Goal: Communication & Community: Answer question/provide support

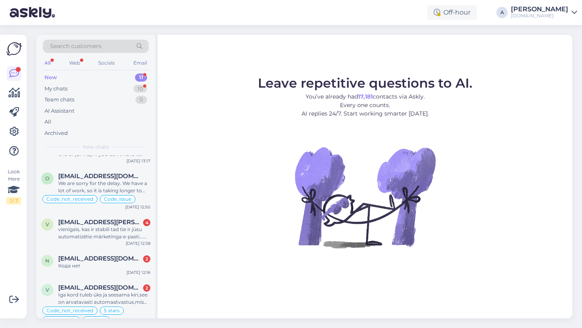
scroll to position [254, 0]
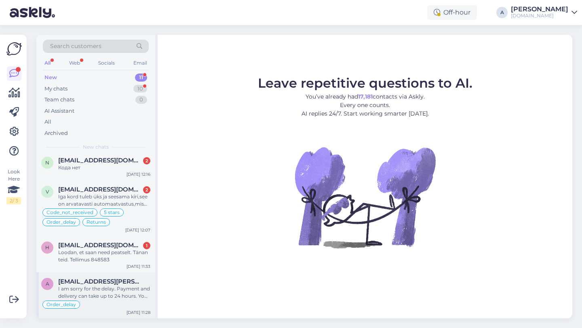
click at [99, 293] on div "I am sorry for the delay. Payment and delivery can take up to 24 hours. Your co…" at bounding box center [104, 292] width 92 height 15
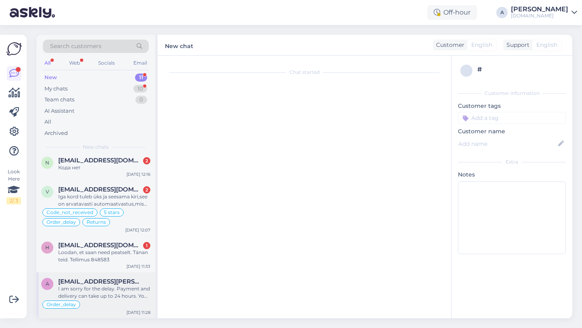
scroll to position [1895, 0]
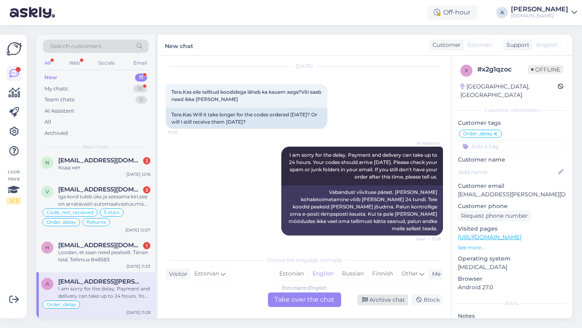
click at [394, 299] on div "Archive chat" at bounding box center [382, 300] width 51 height 11
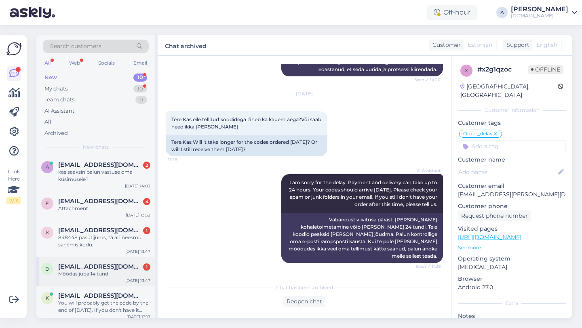
scroll to position [208, 0]
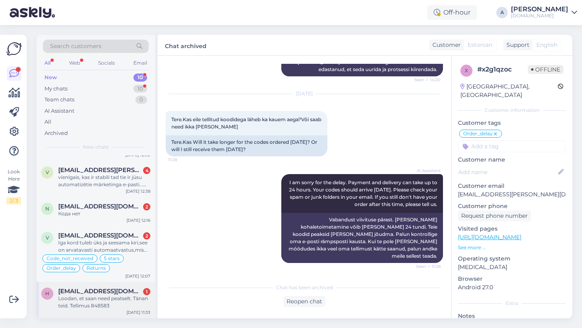
click at [111, 299] on div "Loodan, et saan need peatselt. Tänan teid. Tellimus 848583" at bounding box center [104, 302] width 92 height 15
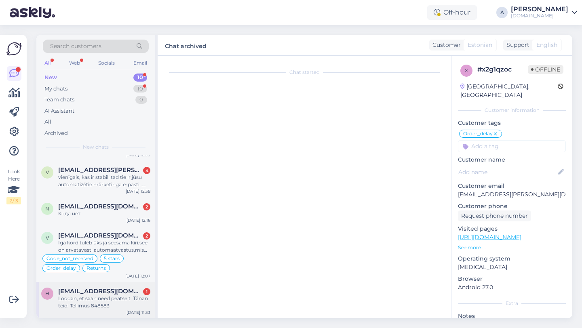
scroll to position [2549, 0]
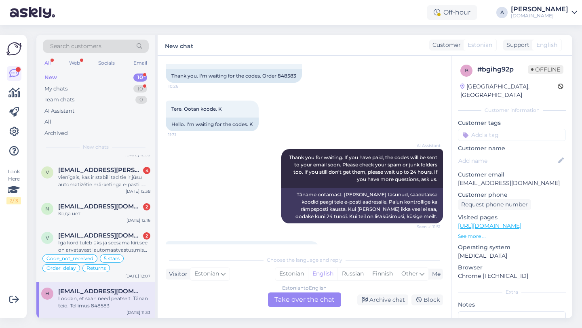
drag, startPoint x: 307, startPoint y: 228, endPoint x: 285, endPoint y: 230, distance: 22.3
click at [285, 258] on div "I hope to receive them soon. Thank you. Order 848583" at bounding box center [243, 265] width 154 height 14
copy div "848583"
click at [385, 295] on div "Archive chat" at bounding box center [382, 300] width 51 height 11
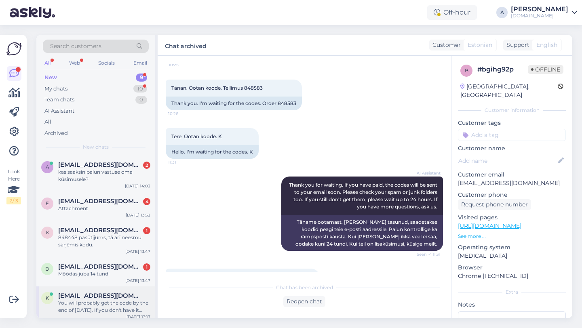
scroll to position [172, 0]
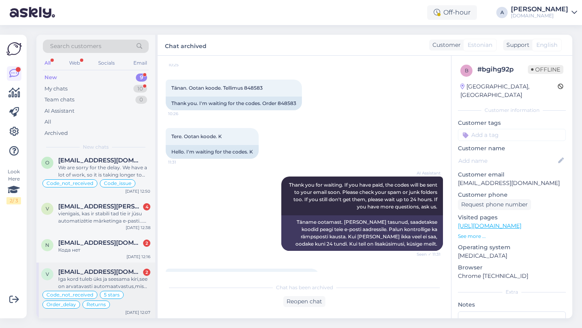
click at [114, 275] on div "vifel@hot.ee 2" at bounding box center [104, 271] width 92 height 7
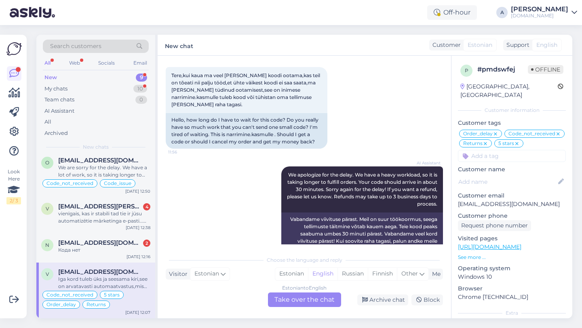
scroll to position [6486, 0]
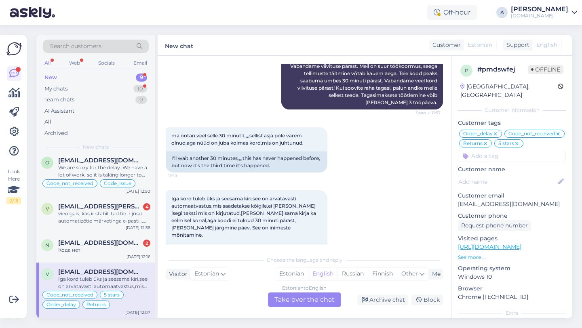
click at [306, 300] on div "Estonian to English Take over the chat" at bounding box center [304, 300] width 73 height 15
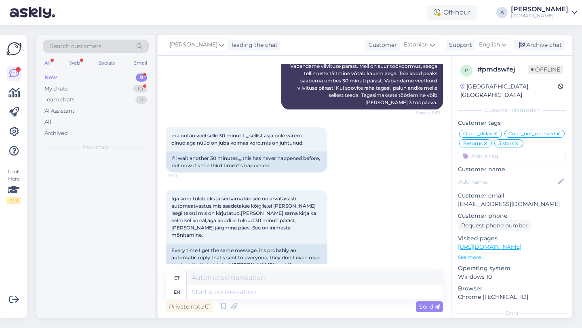
scroll to position [0, 0]
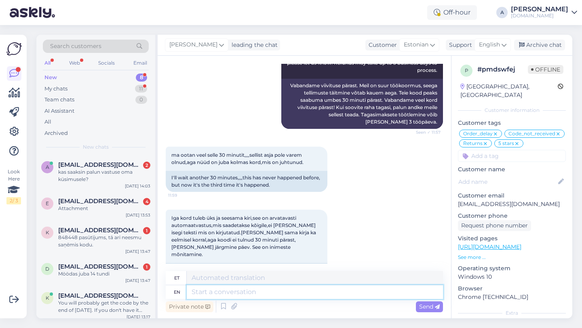
click at [261, 294] on textarea at bounding box center [315, 292] width 256 height 14
type textarea "Hey the"
type textarea "Hei"
type textarea "Hey there!"
type textarea "Tere!"
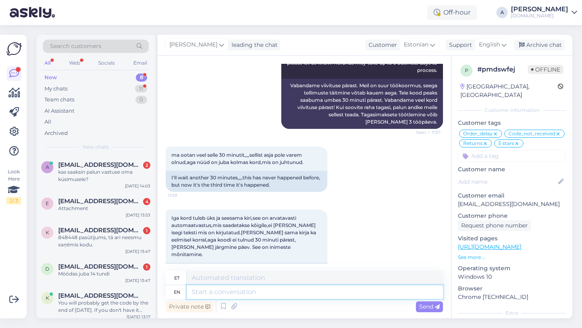
scroll to position [6516, 0]
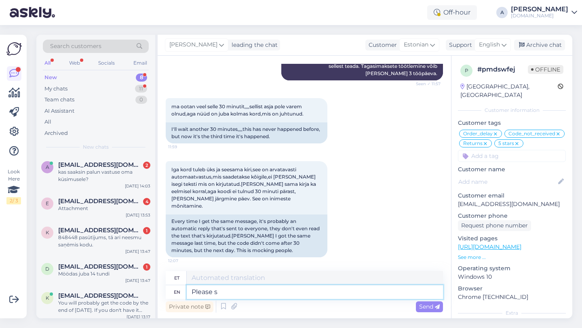
type textarea "Please sh"
type textarea "Palun"
type textarea "Please share w"
type textarea "Palun jaga"
type textarea "Please share with me"
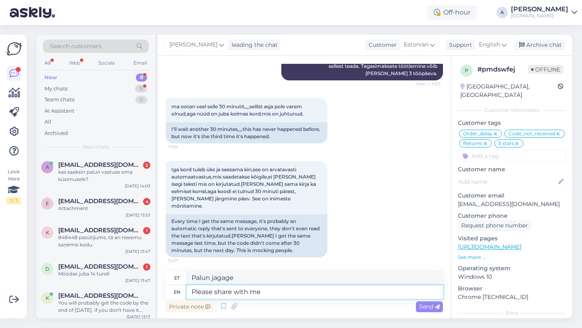
type textarea "Palun jaga minuga"
type textarea "Please share with me your o"
type textarea "Palun jaga minuga oma"
type textarea "Please share with me your order nu"
type textarea "Palun jaga minuga oma tellimust"
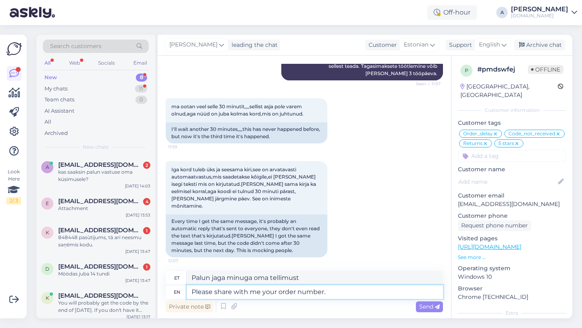
type textarea "Please share with me your order number."
type textarea "Palun jaga minuga oma tellimuse numbrit."
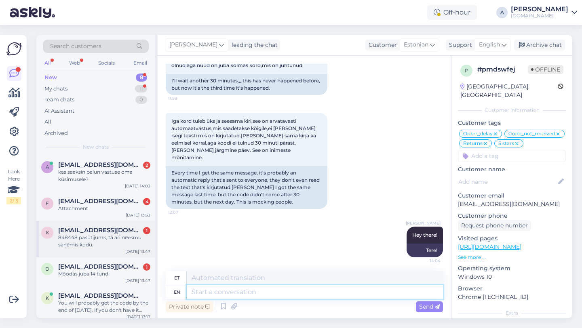
scroll to position [116, 0]
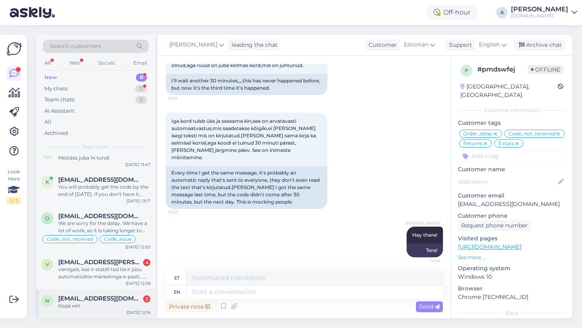
click at [99, 299] on span "natalijafilatova@gmail.com" at bounding box center [100, 298] width 84 height 7
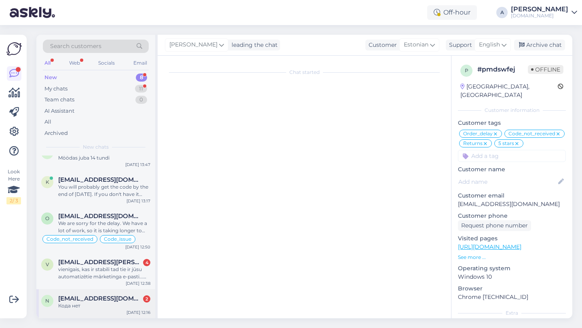
scroll to position [738, 0]
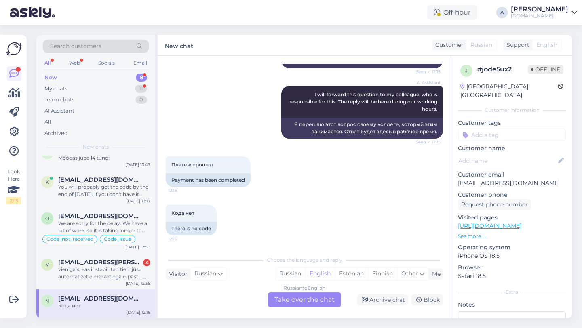
click at [305, 298] on div "Russian to English Take over the chat" at bounding box center [304, 300] width 73 height 15
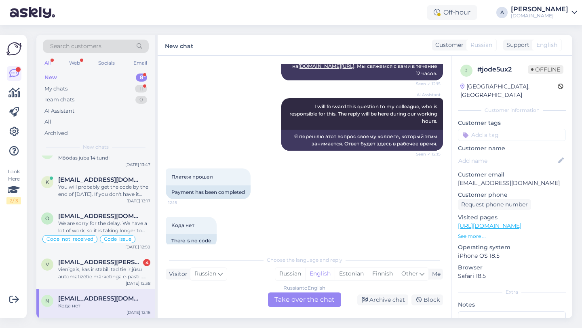
scroll to position [0, 0]
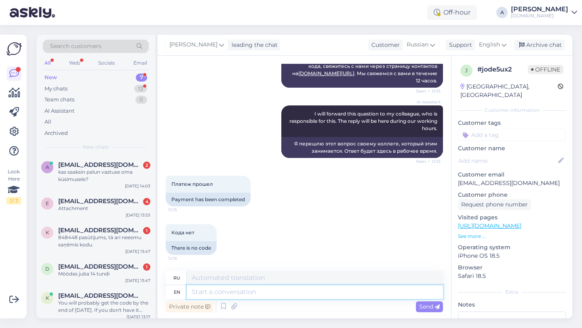
click at [256, 296] on textarea at bounding box center [315, 292] width 256 height 14
type textarea "Hey t"
type textarea "Привет"
type textarea "Hey there!"
type textarea "Привет!"
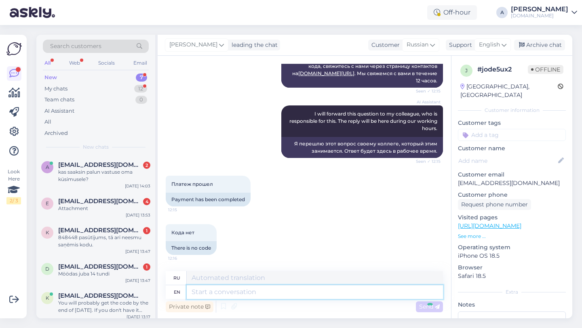
scroll to position [767, 0]
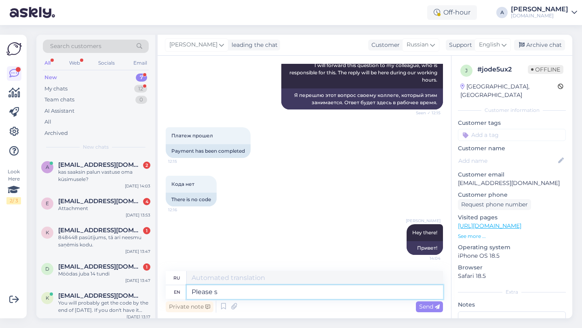
type textarea "Please sh"
type textarea "Пожалуйста"
type textarea "Please share w"
type textarea "Пожалуйста, поделитесь"
type textarea "Please share with e"
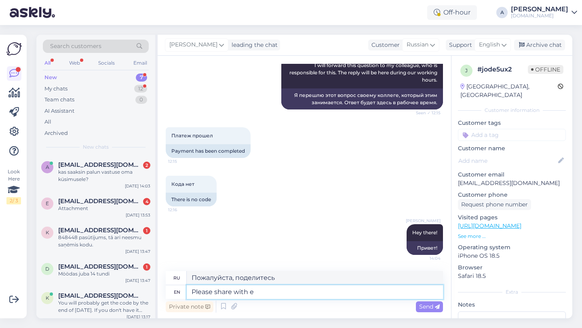
type textarea "Пожалуйста, поделитесь с"
type textarea "Please share with em"
type textarea "Пожалуйста, поделитесь с ними."
type textarea "Please share with m"
type textarea "Пожалуйста, поделитесь с"
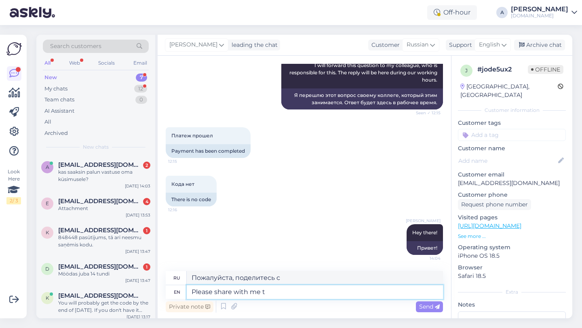
type textarea "Please share with me th"
type textarea "Пожалуйста, поделитесь со мной."
type textarea "Please share with me the o"
type textarea "Пожалуйста, поделитесь со мной"
type textarea "Please share with me the order n"
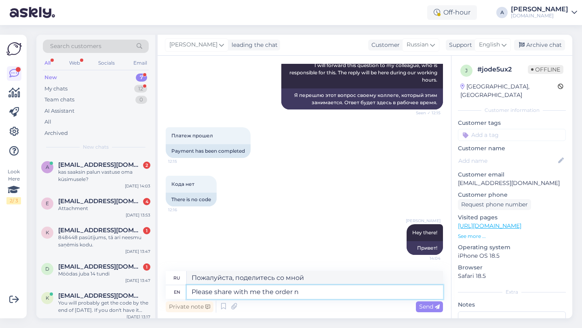
type textarea "Пожалуйста, поделитесь со мной заказом."
type textarea "Please share with me the order number."
type textarea "Пожалуйста, сообщите мне номер заказа."
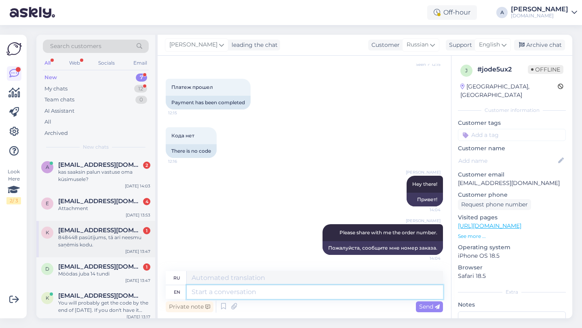
scroll to position [87, 0]
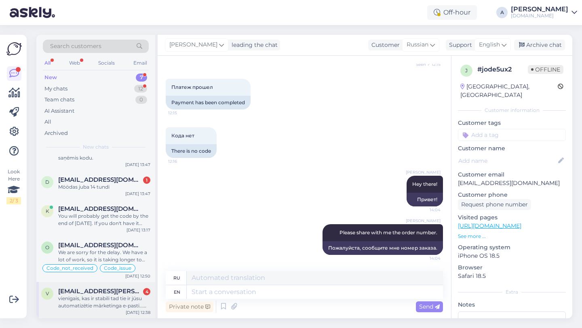
click at [116, 310] on div "v valdis.sprogis@gmail.com 4 vienīgais, kas ir stabili tad tie ir jūsu automati…" at bounding box center [95, 300] width 119 height 36
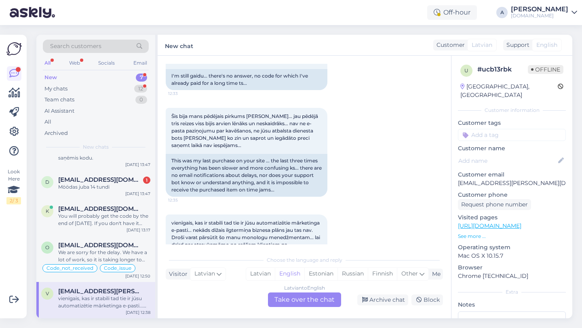
scroll to position [1780, 0]
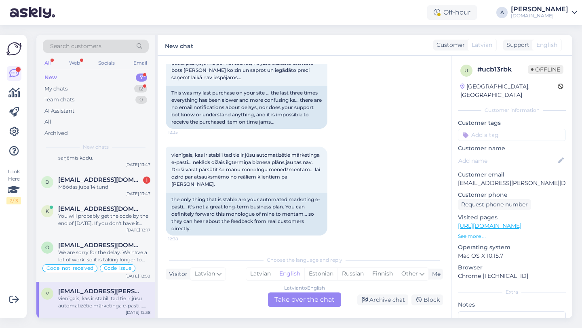
click at [280, 296] on div "Latvian to English Take over the chat" at bounding box center [304, 300] width 73 height 15
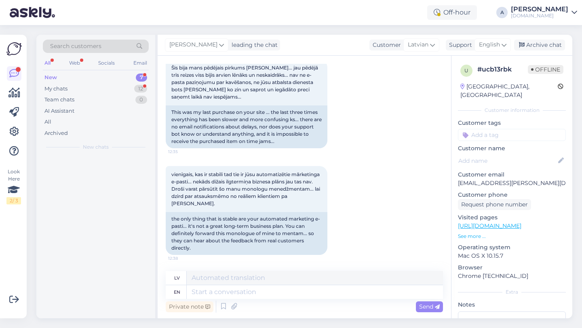
scroll to position [0, 0]
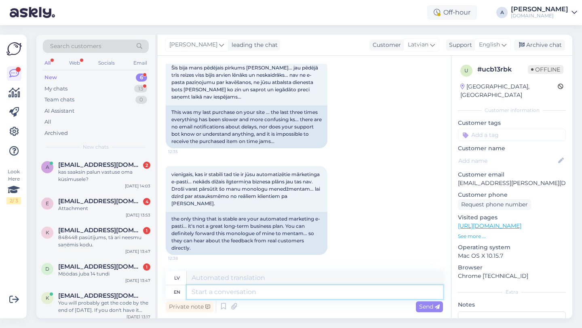
click at [256, 296] on textarea at bounding box center [315, 292] width 256 height 14
type textarea "Hey th"
type textarea "Hei"
type textarea "Hey there!"
type textarea "Sveiki!"
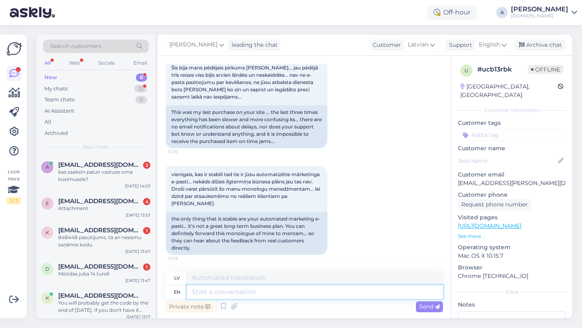
scroll to position [1809, 0]
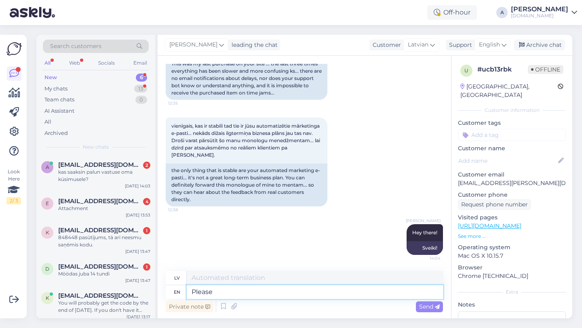
type textarea "Please s"
type textarea "Lūdzu"
type textarea "Please share"
type textarea "Lūdzu, padalieties"
type textarea "Please share with me"
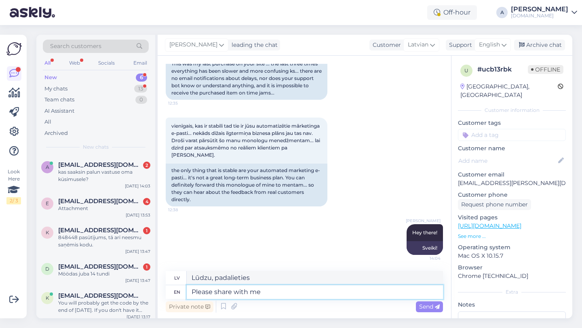
type textarea "Lūdzu, kopīgojiet ar"
type textarea "Please share with me your"
type textarea "Lūdzu, padalieties ar mani"
type textarea "Please share with me your o"
type textarea "Lūdzu, dalieties ar mani savā"
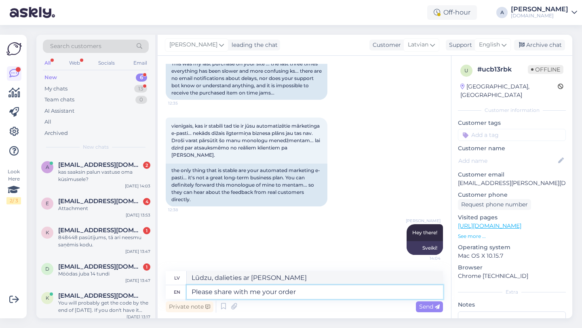
type textarea "Please share with me your order n"
type textarea "Lūdzu, dalieties ar mani savā pasūtījumā"
type textarea "Please share with me your order number."
type textarea "Lūdzu, padalieties ar mani ar savu pasūtījuma numuru."
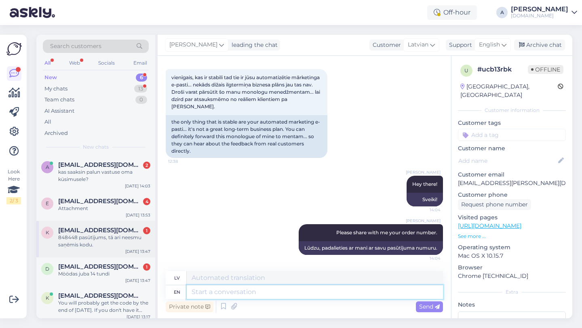
scroll to position [51, 0]
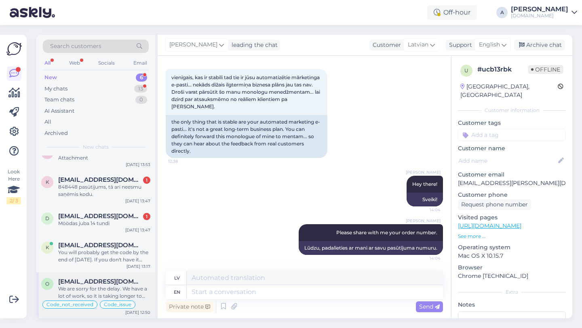
click at [107, 295] on div "We are sorry for the delay. We have a lot of work, so it is taking longer to se…" at bounding box center [104, 292] width 92 height 15
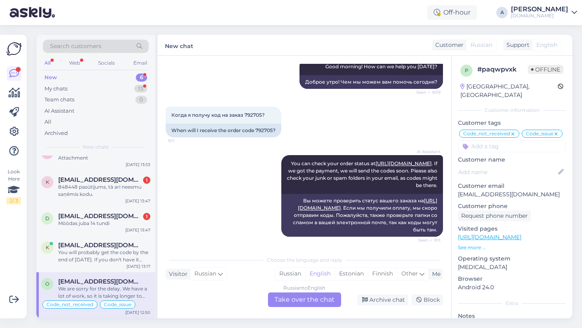
scroll to position [6569, 0]
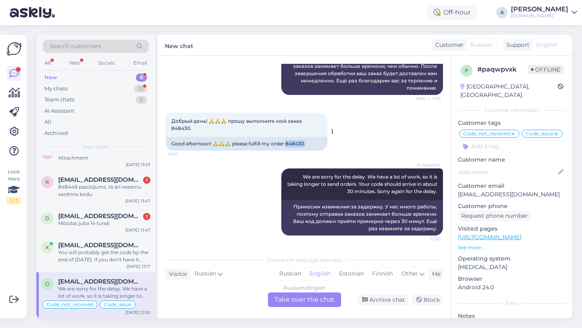
drag, startPoint x: 305, startPoint y: 143, endPoint x: 286, endPoint y: 143, distance: 18.6
click at [286, 143] on div "Good afternoon! 🙏🙏🙏 please fulfill my order 848430." at bounding box center [247, 144] width 162 height 14
copy div "430."
click at [381, 299] on div "Archive chat" at bounding box center [382, 300] width 51 height 11
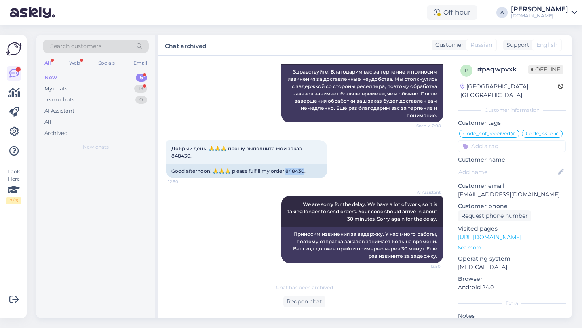
scroll to position [0, 0]
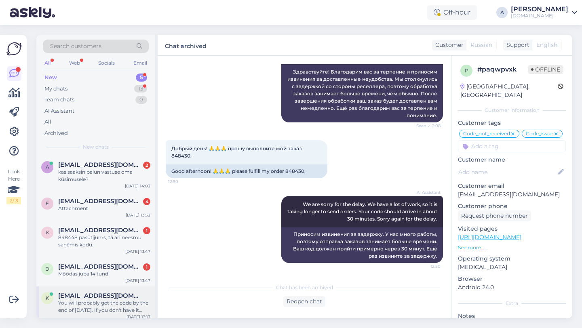
click at [102, 307] on div "You will probably get the code by the end of today. If you don't have it after …" at bounding box center [104, 306] width 92 height 15
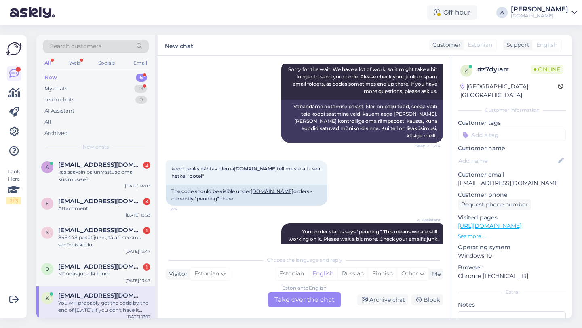
scroll to position [823, 0]
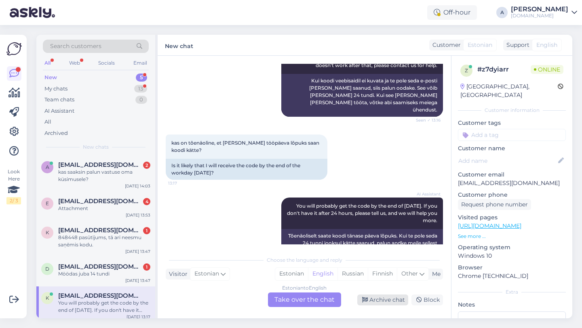
click at [393, 302] on div "Archive chat" at bounding box center [382, 300] width 51 height 11
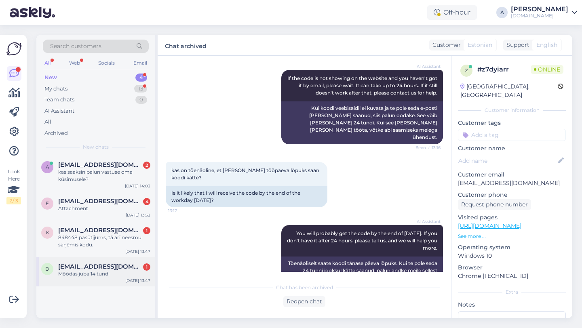
click at [90, 268] on span "dudasov@gmail.com" at bounding box center [100, 266] width 84 height 7
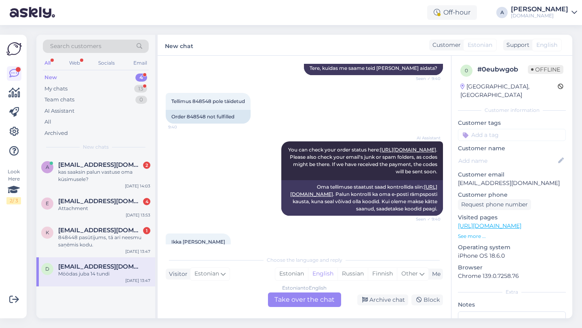
scroll to position [80, 0]
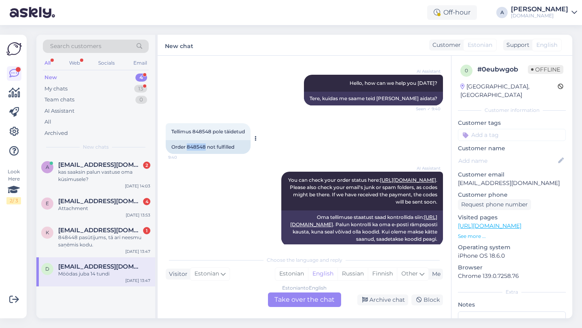
drag, startPoint x: 206, startPoint y: 147, endPoint x: 187, endPoint y: 147, distance: 19.0
click at [187, 147] on div "Order 848548 not fulfilled" at bounding box center [208, 147] width 85 height 14
copy div "848548"
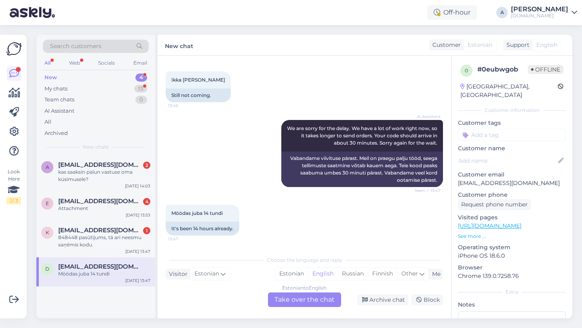
click at [314, 300] on div "Estonian to English Take over the chat" at bounding box center [304, 300] width 73 height 15
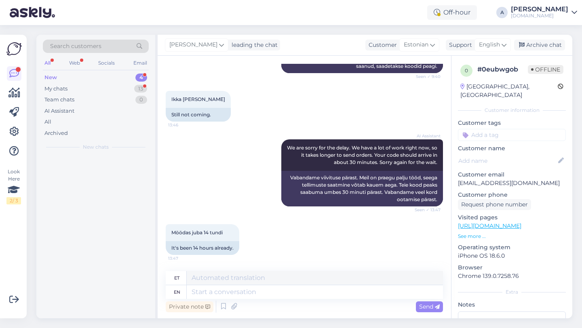
scroll to position [253, 0]
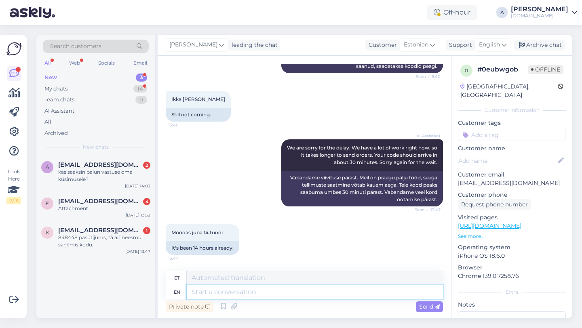
click at [276, 294] on textarea at bounding box center [315, 292] width 256 height 14
type textarea "Hey th"
type textarea "Hei"
type textarea "Hey there!"
type textarea "Tere!"
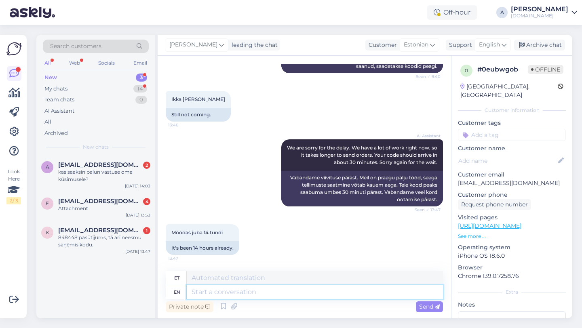
scroll to position [302, 0]
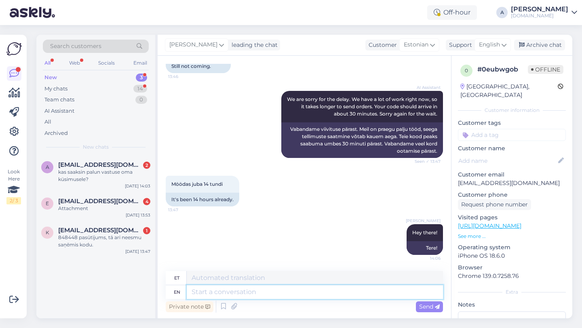
click at [234, 292] on textarea at bounding box center [315, 292] width 256 height 14
paste textarea "From what we can see internally, everything looks good. The process of receivin…"
type textarea "From what we can see internally, everything looks good. The process of receivin…"
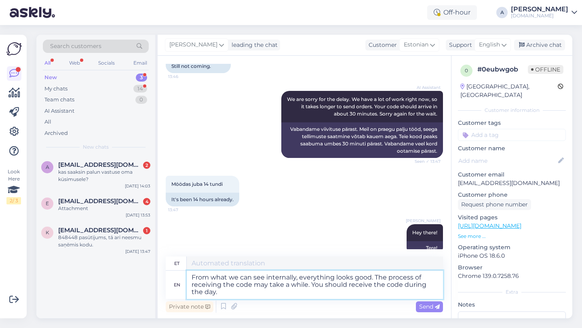
type textarea "Sisemise nägemuse põhjal tundub kõik hea olevat. Koodi saamine võib võtta veidi…"
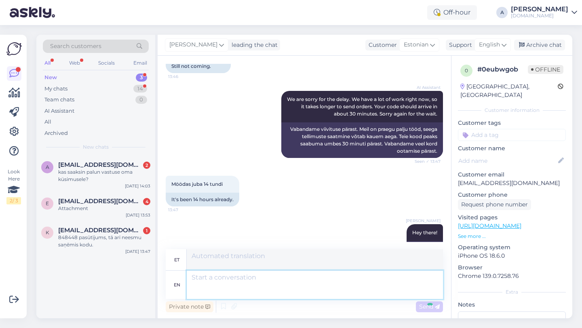
scroll to position [379, 0]
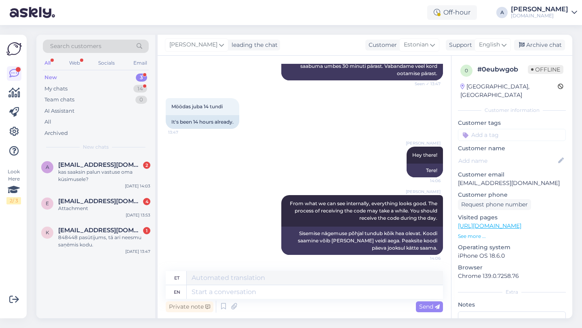
click at [505, 131] on input at bounding box center [512, 135] width 108 height 12
type input "orde"
click at [525, 154] on span "Order_delay" at bounding box center [511, 156] width 29 height 5
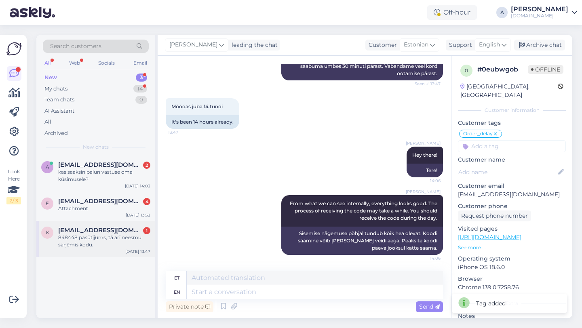
click at [118, 236] on div "848448 pasūtījums, tā arī neesmu saņēmis kodu." at bounding box center [104, 241] width 92 height 15
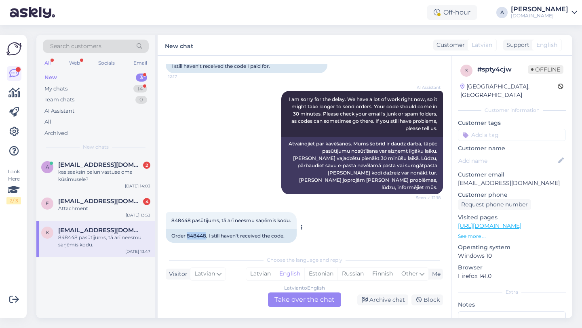
drag, startPoint x: 206, startPoint y: 228, endPoint x: 187, endPoint y: 228, distance: 18.6
click at [187, 229] on div "Order 848448, I still haven't received the code." at bounding box center [231, 236] width 131 height 14
copy div "848448"
click at [295, 300] on div "Latvian to English Take over the chat" at bounding box center [304, 300] width 73 height 15
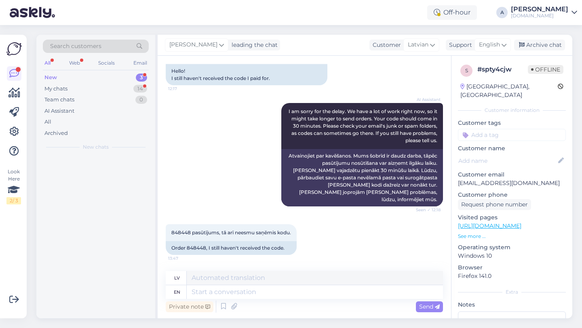
scroll to position [67, 0]
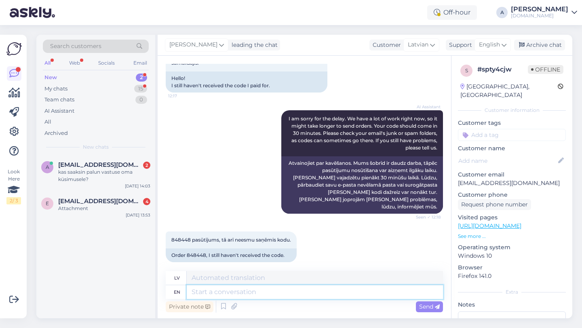
click at [276, 293] on textarea at bounding box center [315, 292] width 256 height 14
type textarea "ey th"
type textarea "ei"
type textarea "e"
type textarea "hEY TH"
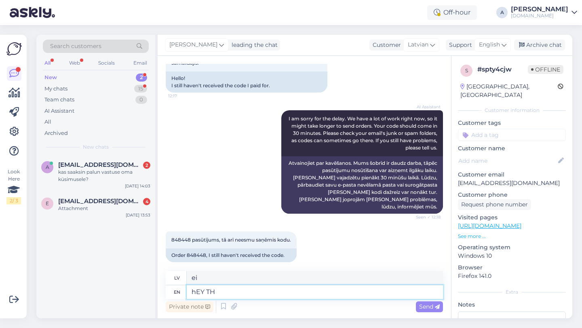
type textarea "hei"
type textarea "h"
type textarea "Hey t"
type textarea "Hei"
type textarea "Hey there!"
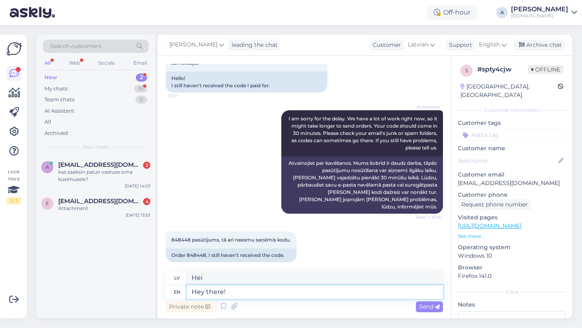
type textarea "Sveiki!"
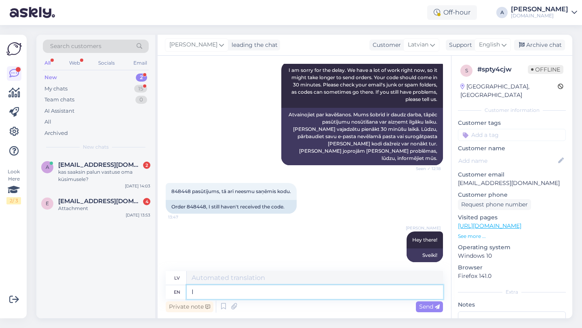
type textarea "I"
type textarea "Es"
type textarea "I will b"
type textarea "Es darīšu"
type textarea "I will be s"
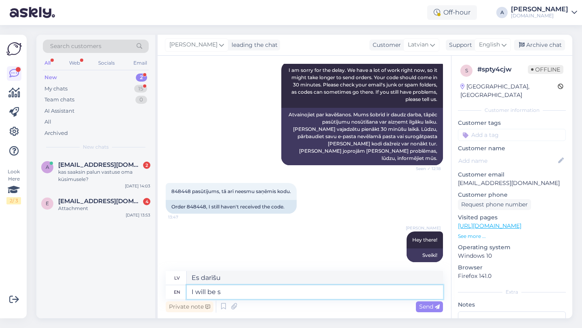
type textarea "Es būšu"
type textarea "I will be sharinf"
type textarea "Es dalīšos"
type textarea "I will be sharing your ord"
type textarea "Es dalīšos ar tavējo"
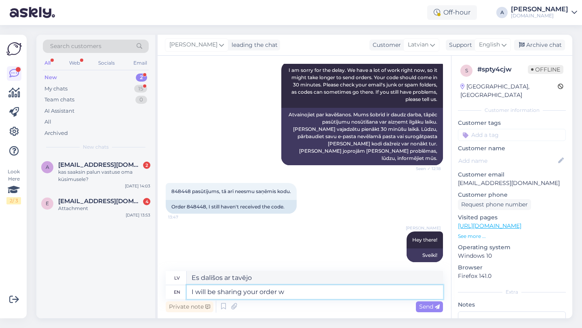
type textarea "I will be sharing your order wi"
type textarea "Es padalīšos ar jūsu pasūtījumu"
type textarea "I will be sharing your order with"
type textarea "Es dalīšos ar jūsu pasūtījumu"
type textarea "I will be sharing your order with our i"
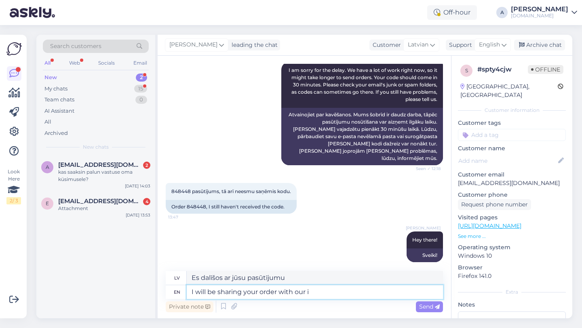
type textarea "Es dalīšos jūsu pasūtījumā ar mūsu"
type textarea "I will be sharing your order with our internal te"
type textarea "Es kopīgošu jūsu pasūtījumu ar mūsu iekšējo komandu."
type textarea "I will be sharing your order with our internal team so the"
type textarea "Es kopīgošu jūsu pasūtījumu ar mūsu iekšējo komandu, tāpēc"
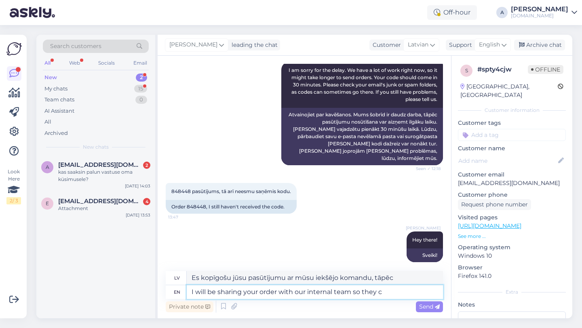
type textarea "I will be sharing your order with our internal team so they ca"
type textarea "Es kopīgošu jūsu pasūtījumu ar mūsu iekšējo komandu, lai viņi"
type textarea "I will be sharing your order with our internal team so they can sp"
type textarea "Es kopīgošu jūsu pasūtījumu ar mūsu iekšējo komandu, lai viņi to varētu izdarīt."
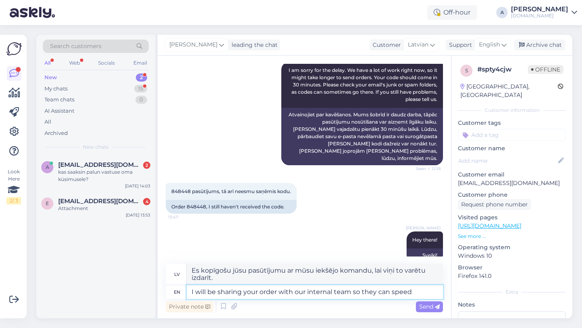
type textarea "I will be sharing your order with our internal team so they can speed"
type textarea "Es kopīgošu jūsu pasūtījumu ar mūsu iekšējo komandu, lai viņi varētu paātrināt …"
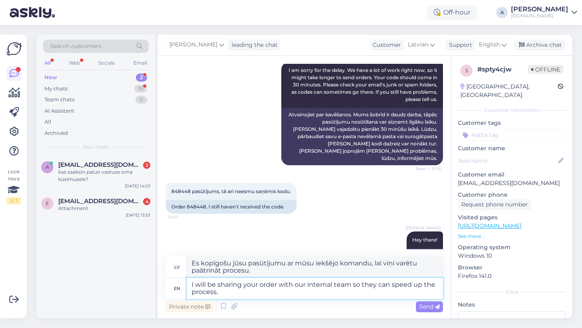
type textarea "I will be sharing your order with our internal team so they can speed up the pr…"
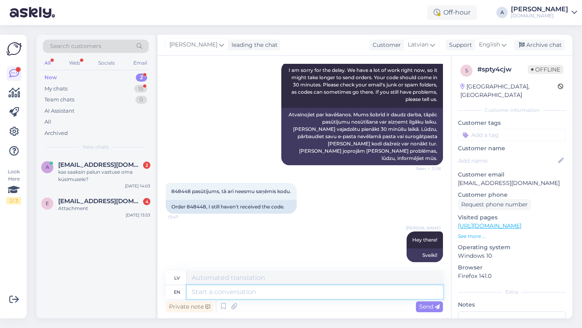
scroll to position [178, 0]
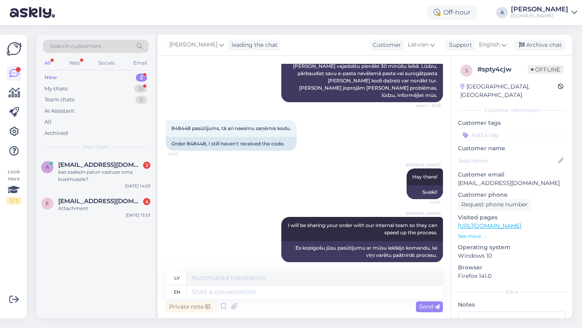
click at [497, 132] on input at bounding box center [512, 135] width 108 height 12
type input "orde"
click at [518, 154] on span "Order_delay" at bounding box center [511, 156] width 29 height 5
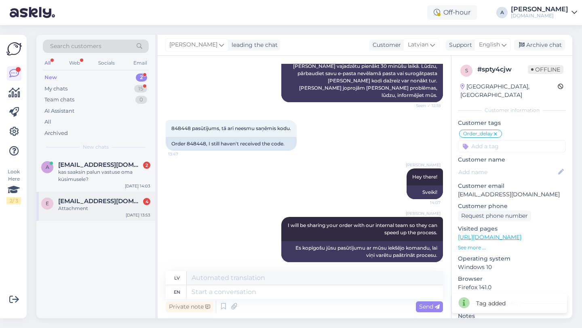
click at [103, 208] on div "Attachment" at bounding box center [104, 208] width 92 height 7
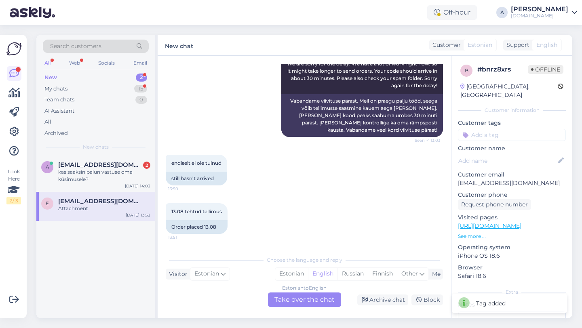
scroll to position [748, 0]
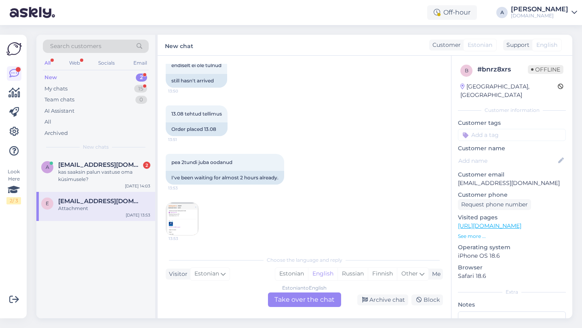
click at [295, 182] on div "pea 2tundi juba oodanud 13:53 I've been waiting for almost 2 hours already." at bounding box center [304, 169] width 277 height 48
click at [177, 222] on img at bounding box center [182, 219] width 32 height 32
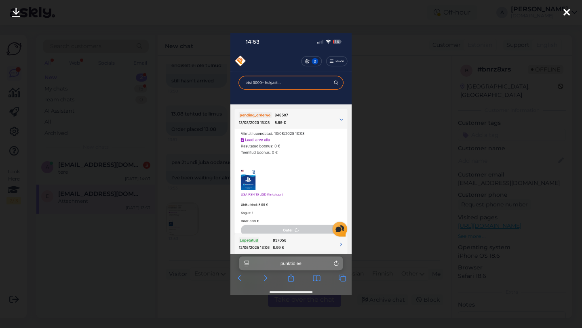
click at [411, 114] on div at bounding box center [291, 164] width 582 height 328
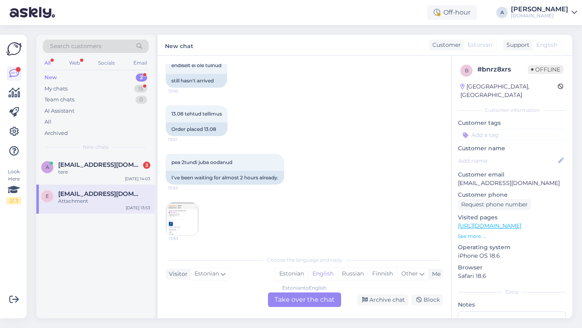
click at [294, 301] on div "Estonian to English Take over the chat" at bounding box center [304, 300] width 73 height 15
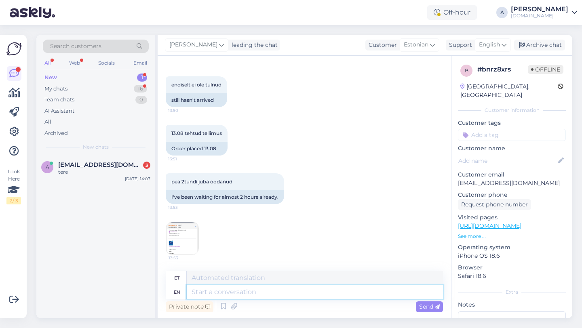
click at [259, 293] on textarea at bounding box center [315, 292] width 256 height 14
type textarea "Hey t"
type textarea "Hei"
type textarea "Hey there!"
type textarea "Tere!"
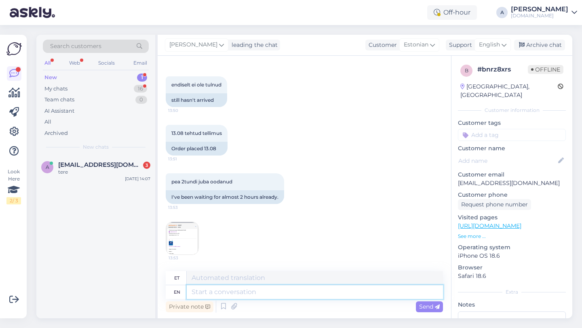
scroll to position [777, 0]
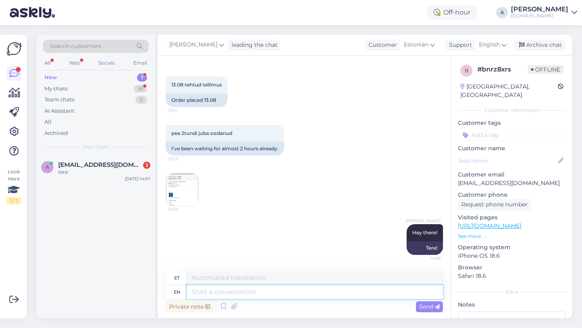
click at [228, 296] on textarea at bounding box center [315, 292] width 256 height 14
paste textarea "From what we can see internally, everything looks good. The process of receivin…"
type textarea "From what we can see internally, everything looks good. The process of receivin…"
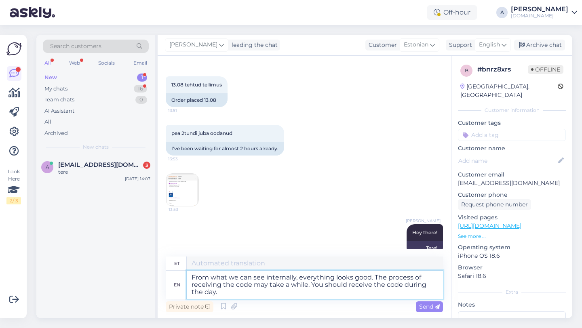
type textarea "Sisemise nägemuse põhjal tundub kõik hea olevat. Koodi saamine võib võtta veidi…"
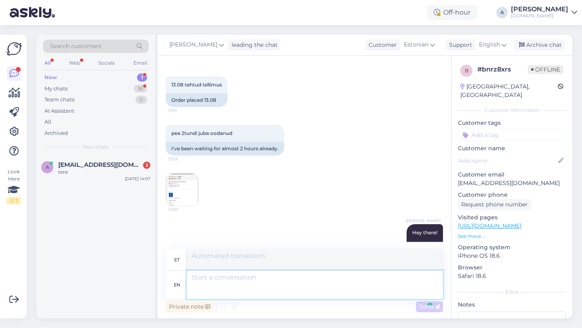
scroll to position [855, 0]
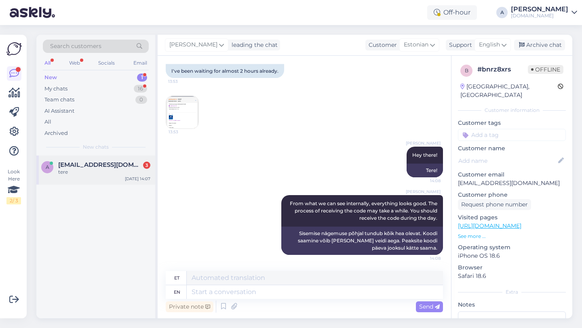
click at [91, 162] on span "anreuleksin@gmail.com" at bounding box center [100, 164] width 84 height 7
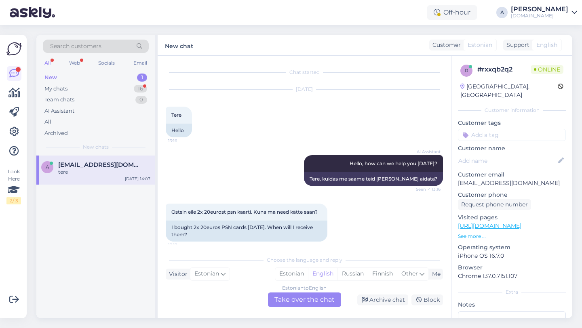
scroll to position [457, 0]
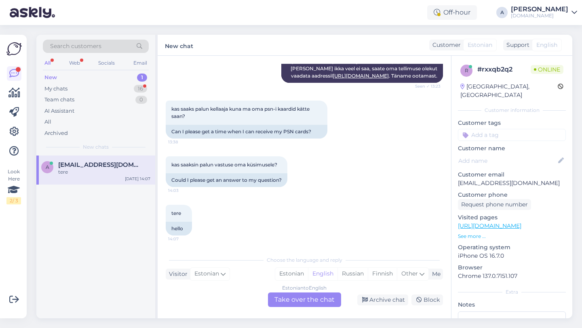
click at [289, 300] on div "Estonian to English Take over the chat" at bounding box center [304, 300] width 73 height 15
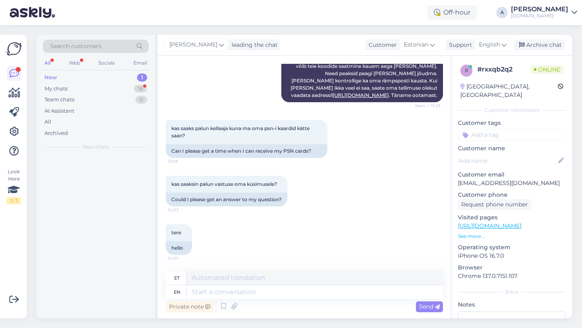
scroll to position [438, 0]
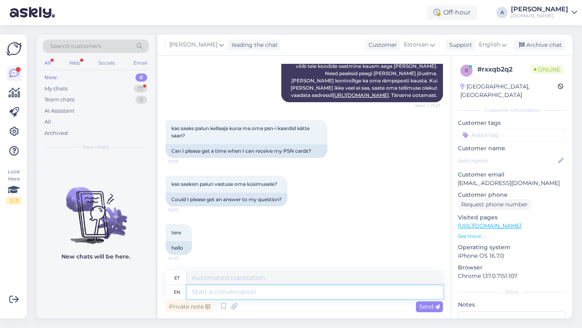
click at [246, 294] on textarea at bounding box center [315, 292] width 256 height 14
type textarea "Hey th"
type textarea "Hei"
type textarea "Hey ther!"
type textarea "Hei seal!"
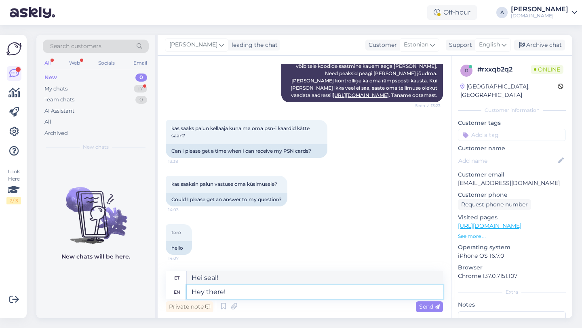
type textarea "Hey there!"
type textarea "Tere!"
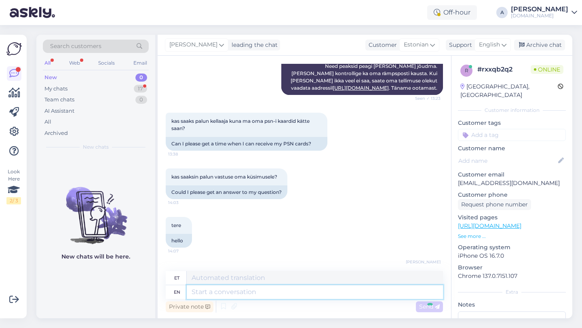
scroll to position [486, 0]
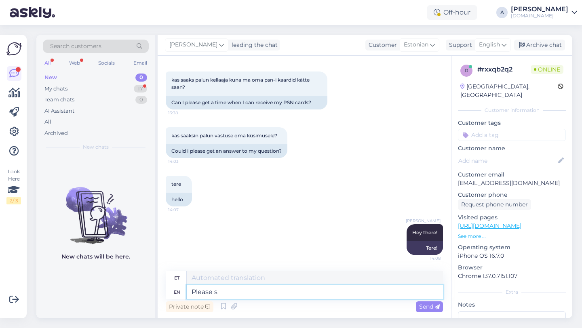
type textarea "Please sh"
type textarea "Palun"
type textarea "Please share w"
type textarea "Palun jaga"
type textarea "Please share with m"
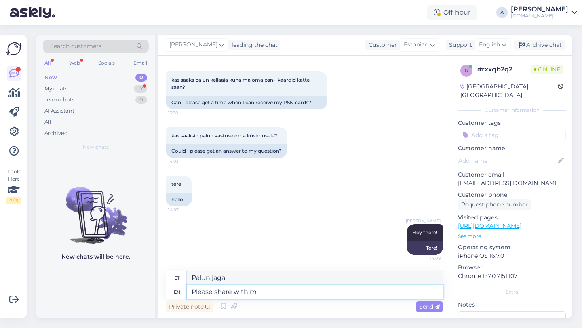
type textarea "Palun jagage"
type textarea "Please share with me y"
type textarea "Palun jaga minuga"
type textarea "Please share with me your or"
type textarea "Palun jaga minuga oma"
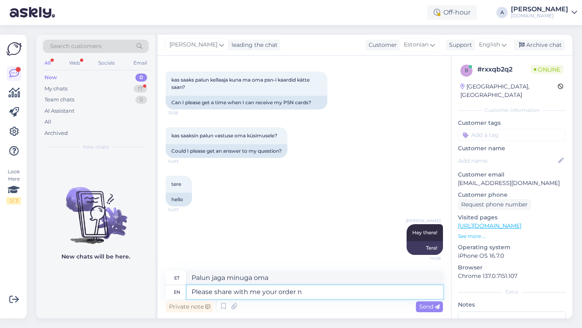
type textarea "Please share with me your order nu"
type textarea "Palun jaga minuga oma tellimust"
type textarea "Please share with me your order number."
type textarea "Palun jaga minuga oma tellimuse numbrit."
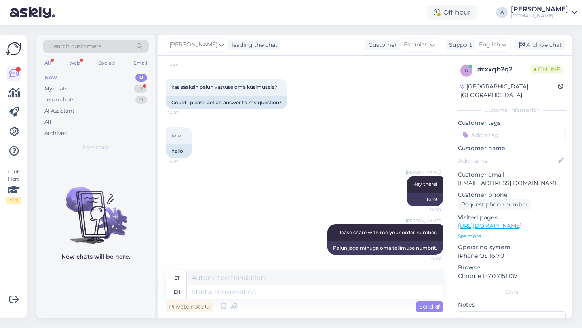
click at [502, 129] on input at bounding box center [512, 135] width 108 height 12
type input "orde"
click at [518, 154] on span "Order_delay" at bounding box center [511, 156] width 29 height 5
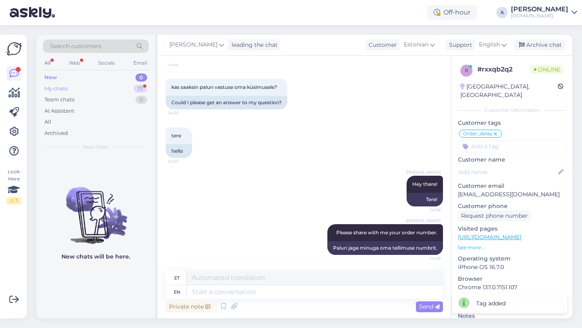
click at [116, 87] on div "My chats 17" at bounding box center [96, 88] width 106 height 11
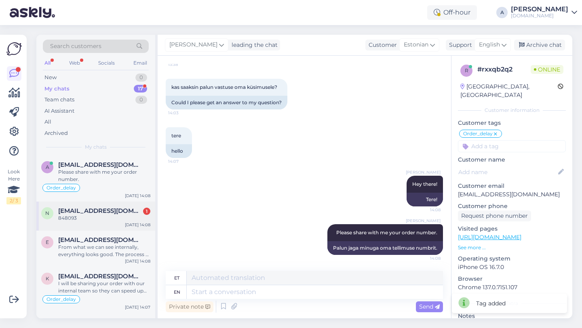
scroll to position [11, 0]
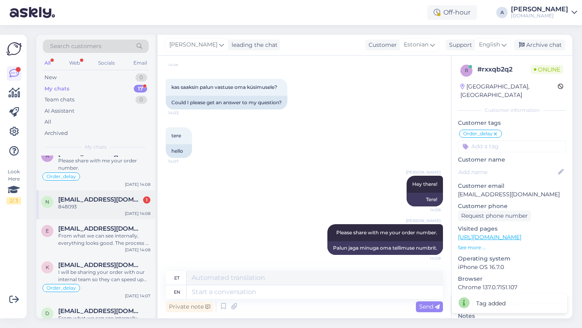
click at [103, 207] on div "848093" at bounding box center [104, 206] width 92 height 7
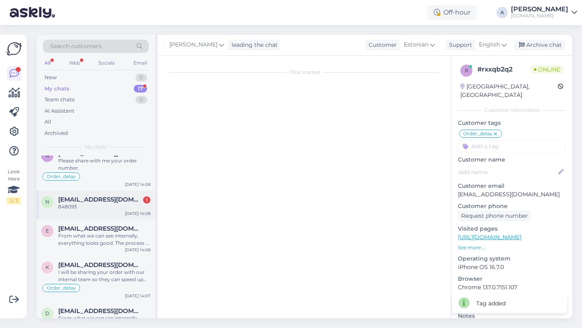
scroll to position [864, 0]
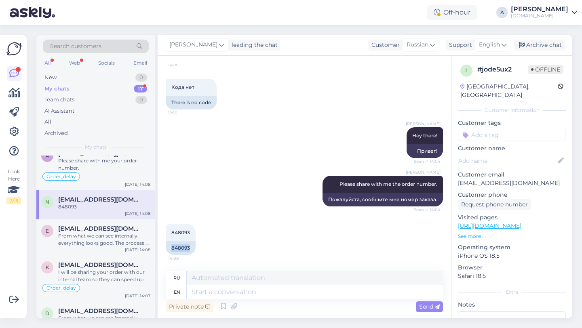
drag, startPoint x: 190, startPoint y: 248, endPoint x: 161, endPoint y: 247, distance: 29.5
click at [161, 247] on div "Chat started Aug 11 2025 Добрый день, не пришел к меил с кодом 14:52 Good after…" at bounding box center [304, 187] width 293 height 263
copy div "848093"
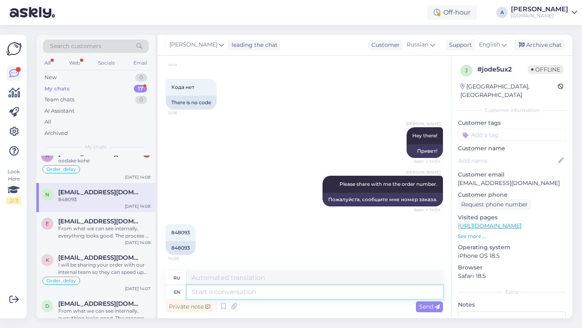
click at [212, 285] on textarea at bounding box center [315, 292] width 256 height 14
type textarea "I c"
type textarea "я"
type textarea "I can"
type textarea "Я могу"
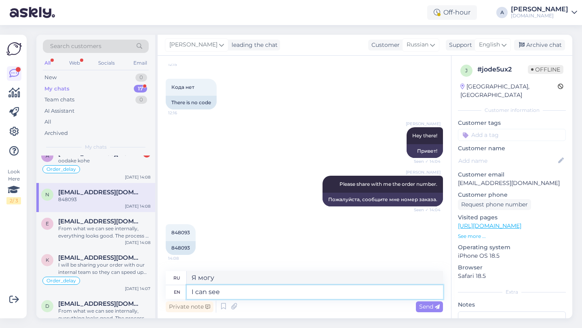
type textarea "I can see"
type textarea "я вижу"
type textarea "I can see internally th"
type textarea "Я вижу внутренне"
type textarea "I can see internally that you"
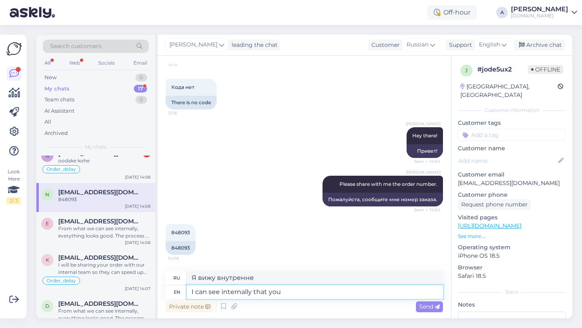
type textarea "Я вижу внутренне, что"
type textarea "I can see internally that your or"
type textarea "Я вижу внутренне, что ваш"
type textarea "I can see internally that your order was"
type textarea "Я вижу, что ваш заказ выполнен."
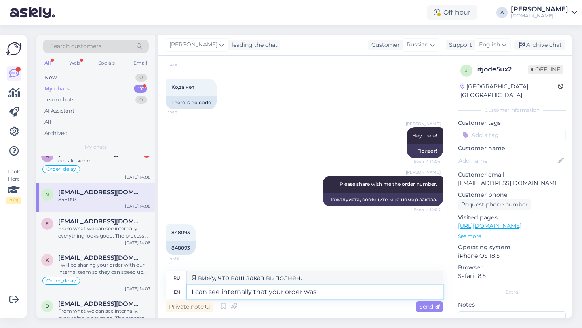
type textarea "I can see internally that your order was c"
type textarea "Я вижу, что ваш заказ был"
type textarea "I can see internally that your order was completed."
type textarea "Я вижу, что ваш заказ был выполнен."
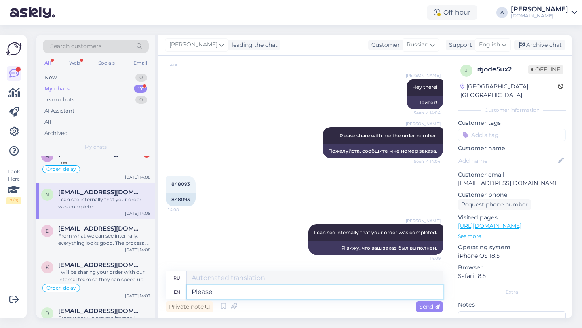
type textarea "Please c"
type textarea "Пожалуйста"
type textarea "Please check"
type textarea "пожалуйста, проверьте"
type textarea "Please check yut"
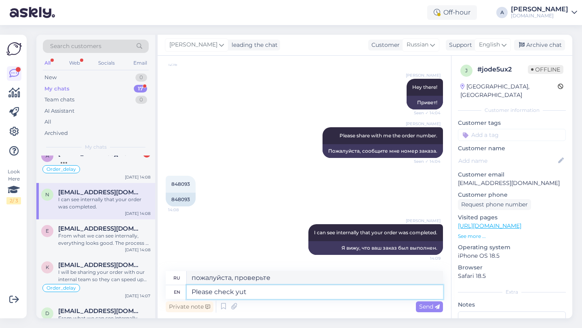
type textarea "Пожалуйста, проверьте ют"
type textarea "Please check your e"
type textarea "Пожалуйста, проверьте ваш"
type textarea "Please check your email a"
type textarea "Пожалуйста, проверьте свою электронную почту."
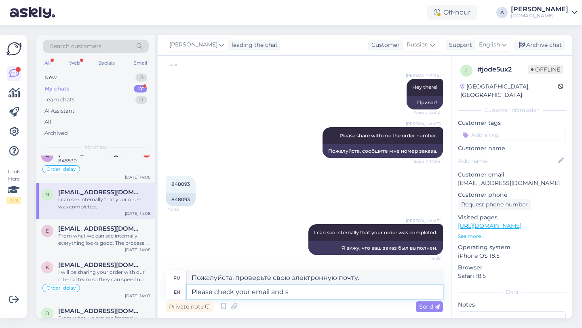
type textarea "Please check your email and sp"
type textarea "Пожалуйста, проверьте свою электронную почту и"
type textarea "Please check your email and spam"
type textarea "Пожалуйста, проверьте свою электронную почту и спам."
type textarea "Please check your email and spam folder."
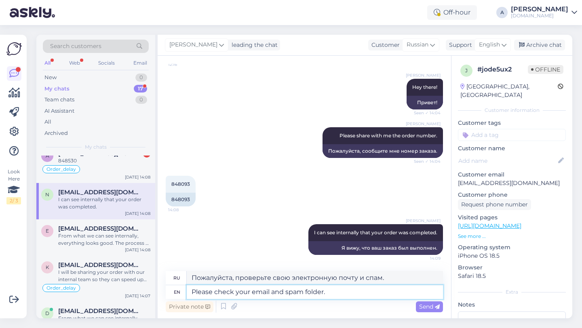
type textarea "Пожалуйста, проверьте вашу электронную почту и папку со спамом."
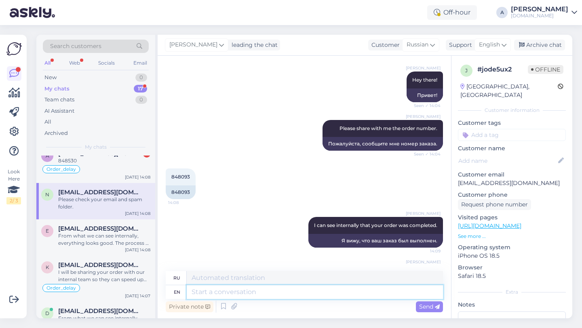
scroll to position [969, 0]
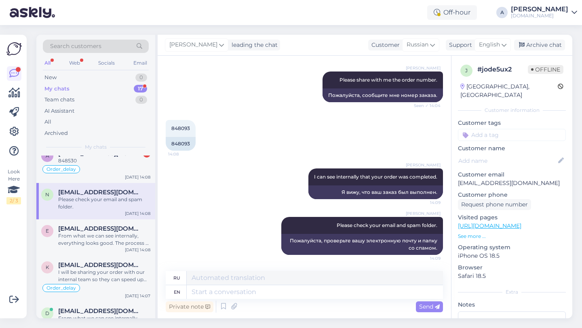
click at [480, 129] on input at bounding box center [512, 135] width 108 height 12
type input "orde"
click at [505, 154] on span "Order_delay" at bounding box center [511, 156] width 29 height 5
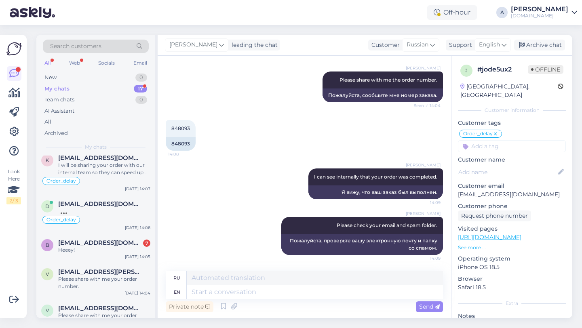
scroll to position [119, 0]
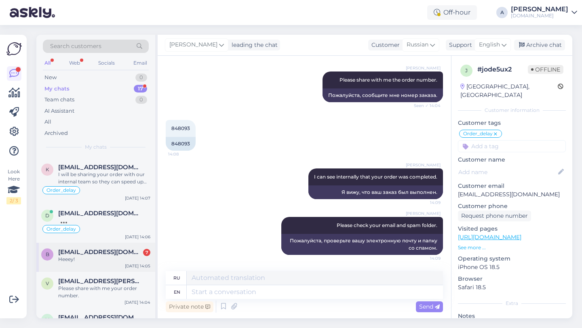
click at [98, 259] on div "Heeey!" at bounding box center [104, 259] width 92 height 7
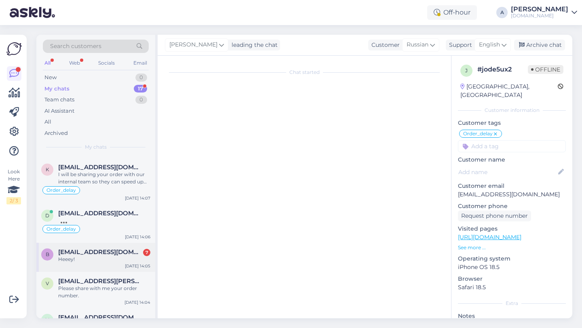
scroll to position [2060, 0]
click at [98, 259] on div "Heeey!" at bounding box center [104, 259] width 92 height 7
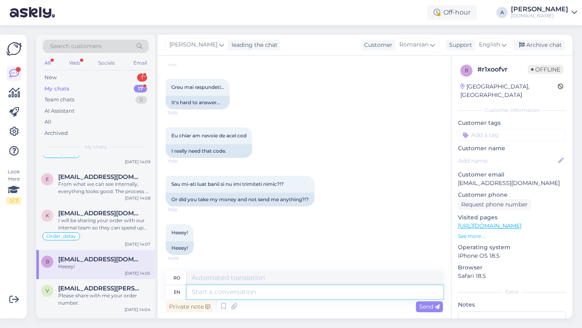
click at [220, 295] on textarea at bounding box center [315, 292] width 256 height 14
type textarea "Unfortunalety,"
type textarea "Din păcate,"
type textarea "Unfortunalety, i"
type textarea "Din păcate, eu"
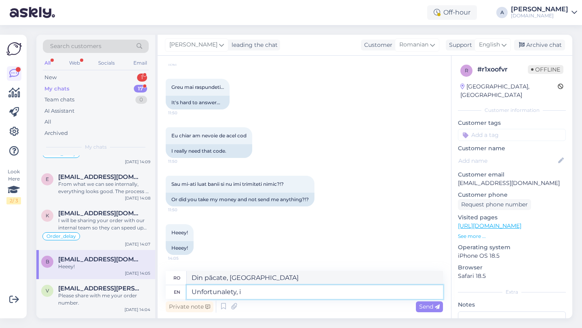
type textarea "Unfortunalety,"
type textarea "Din păcate,"
type textarea "Unfortunalety, I"
type textarea "Din păcate, eu"
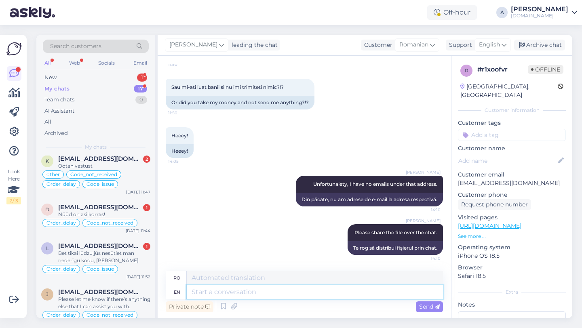
scroll to position [376, 0]
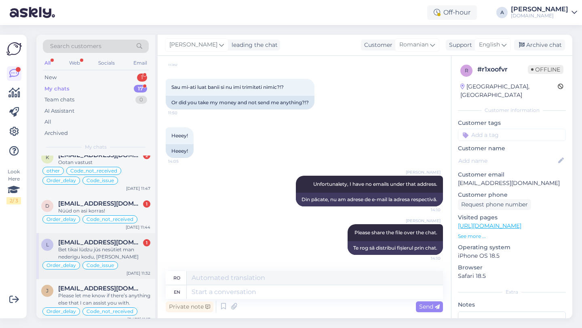
click at [78, 244] on span "ludmilajurkane@inbox.lv" at bounding box center [100, 242] width 84 height 7
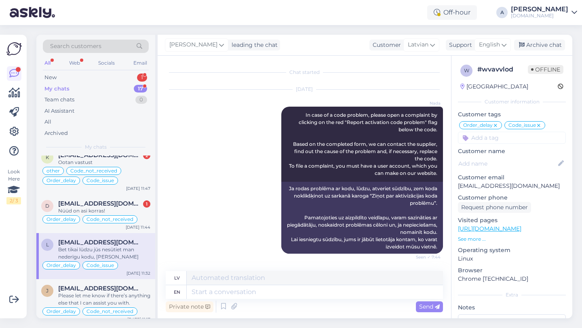
scroll to position [7745, 0]
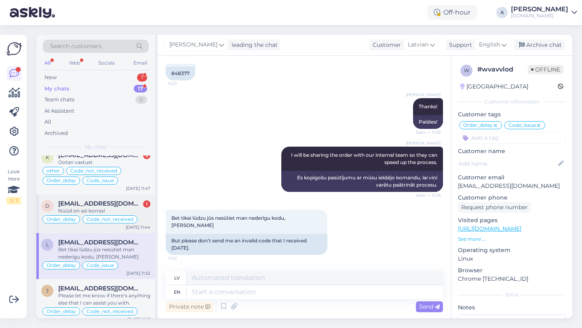
click at [109, 201] on span "davet.dorbek@gmail.com" at bounding box center [100, 203] width 84 height 7
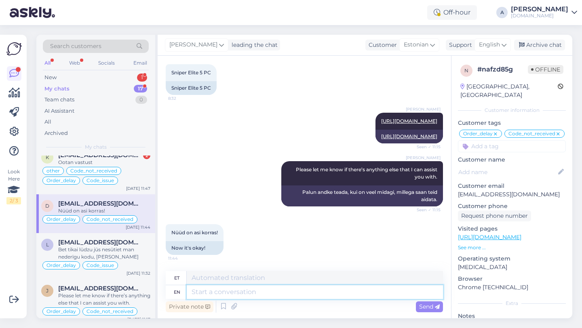
click at [219, 291] on textarea at bounding box center [315, 292] width 256 height 14
paste textarea "Thanks for getting in touch. If you need further help, don't hesitate to contac…"
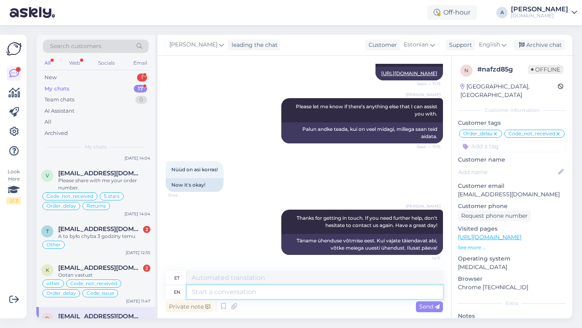
scroll to position [262, 0]
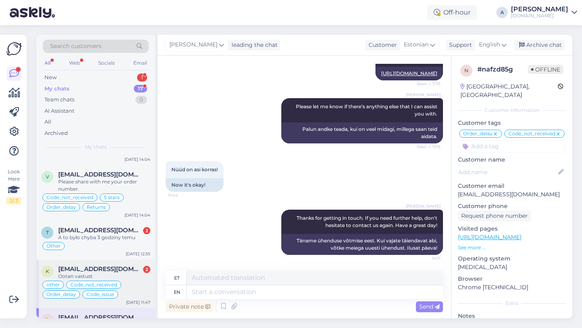
click at [102, 272] on span "korbisenni1955@gmail.com" at bounding box center [100, 268] width 84 height 7
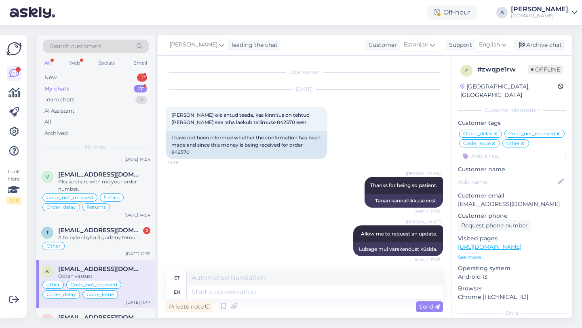
scroll to position [6671, 0]
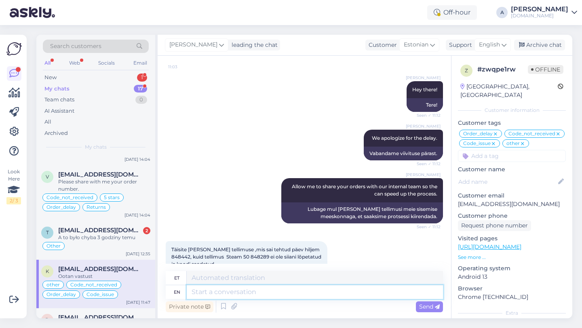
click at [218, 290] on textarea at bounding box center [315, 292] width 256 height 14
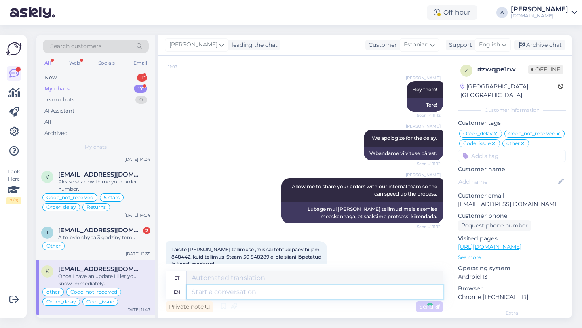
scroll to position [6719, 0]
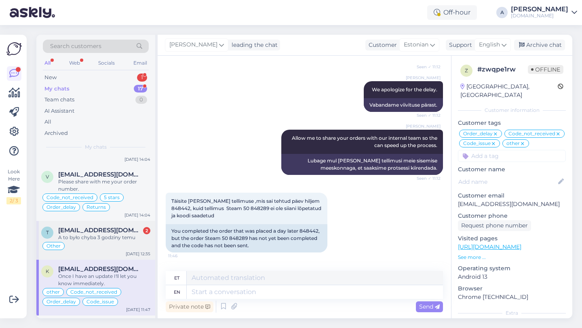
click at [79, 237] on div "A to było chyba 3 godziny temu" at bounding box center [104, 237] width 92 height 7
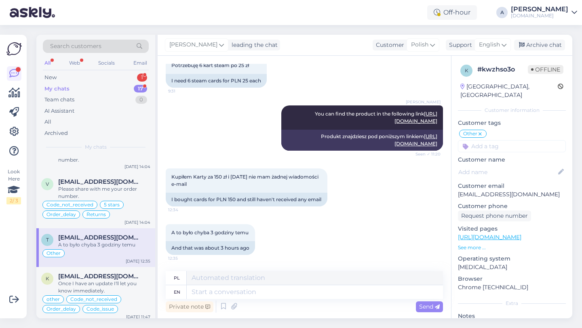
scroll to position [262, 0]
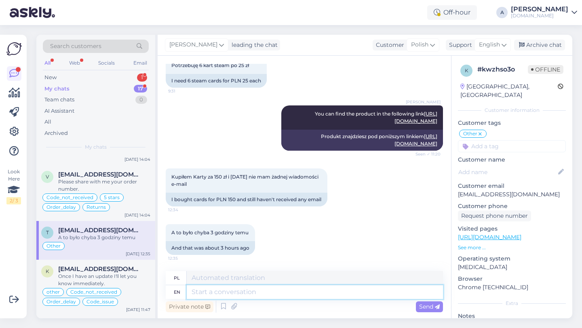
click at [239, 296] on textarea at bounding box center [315, 292] width 256 height 14
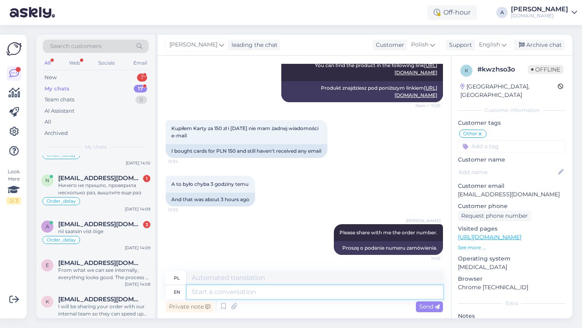
scroll to position [0, 0]
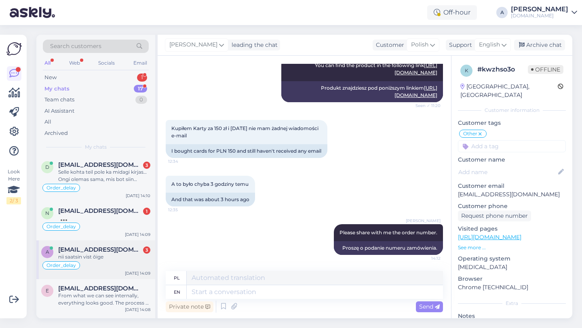
click at [104, 266] on div "Order_delay" at bounding box center [95, 266] width 109 height 10
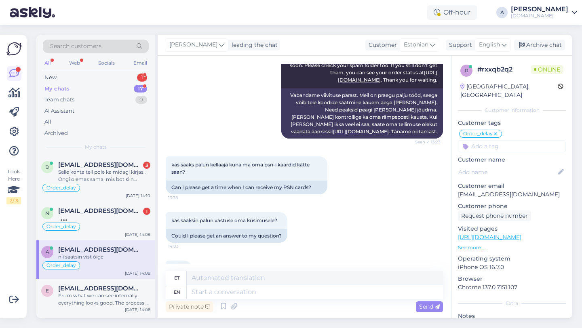
scroll to position [680, 0]
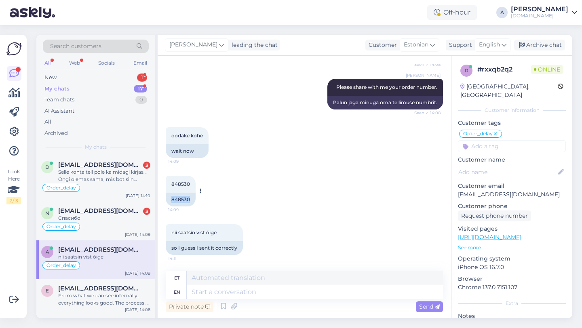
drag, startPoint x: 192, startPoint y: 197, endPoint x: 168, endPoint y: 200, distance: 23.2
click at [168, 200] on div "848530" at bounding box center [181, 200] width 30 height 14
copy div "848530"
click at [198, 296] on textarea at bounding box center [315, 292] width 256 height 14
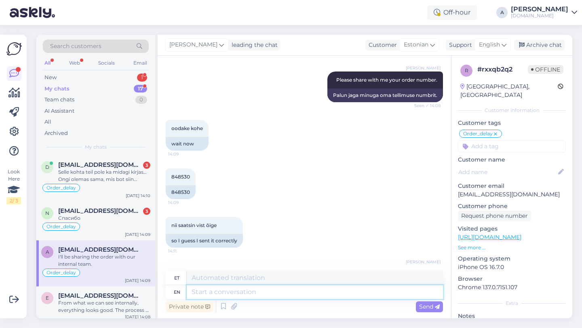
scroll to position [729, 0]
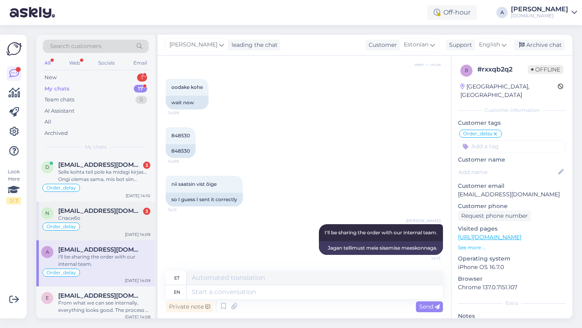
click at [103, 215] on div "Спасибо" at bounding box center [104, 218] width 92 height 7
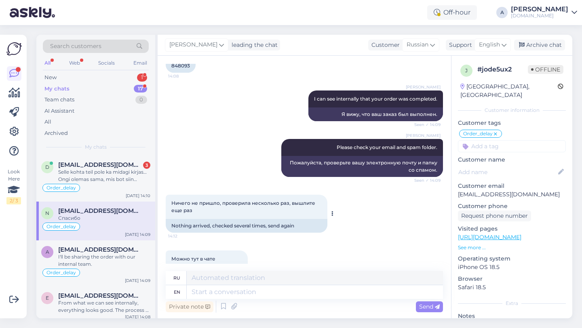
scroll to position [1121, 0]
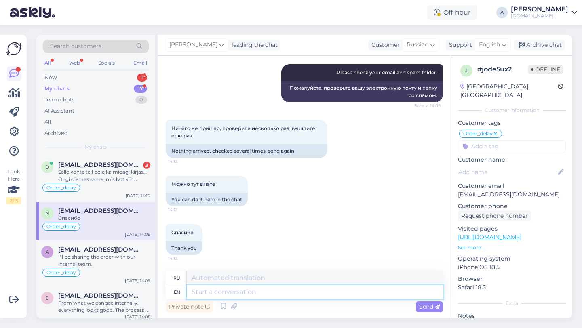
click at [223, 294] on textarea at bounding box center [315, 292] width 256 height 14
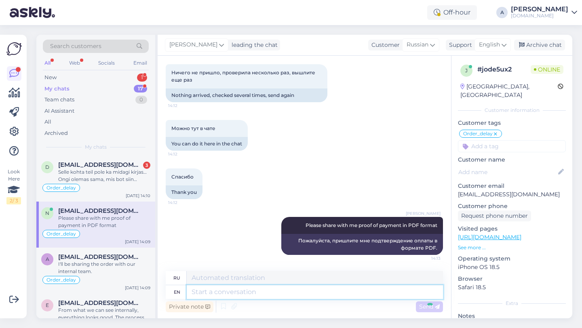
scroll to position [1226, 0]
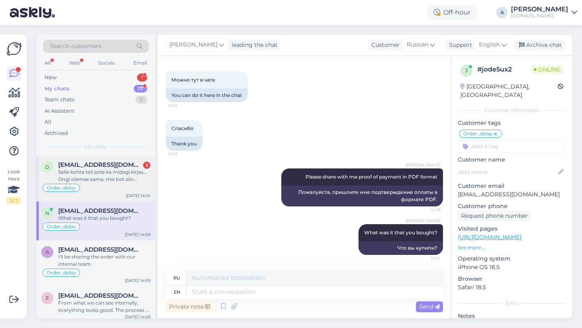
click at [100, 188] on div "Order_delay" at bounding box center [95, 188] width 109 height 10
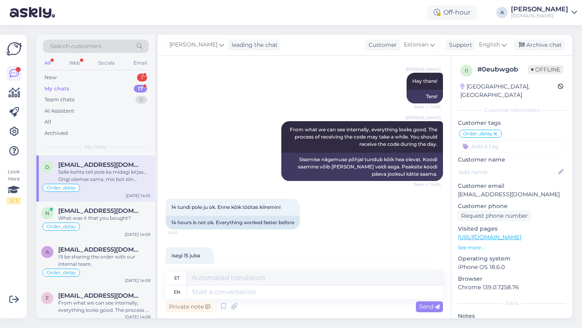
scroll to position [539, 0]
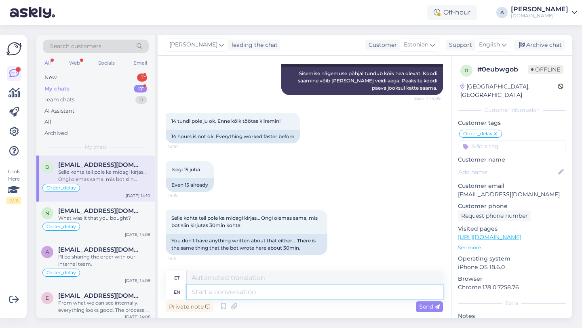
click at [232, 294] on textarea at bounding box center [315, 292] width 256 height 14
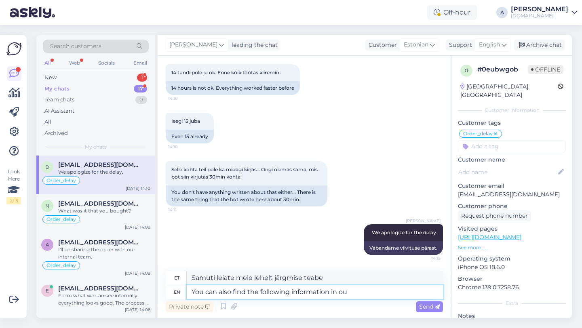
paste textarea "How long will it take to receive my code? Orders are usually processed automati…"
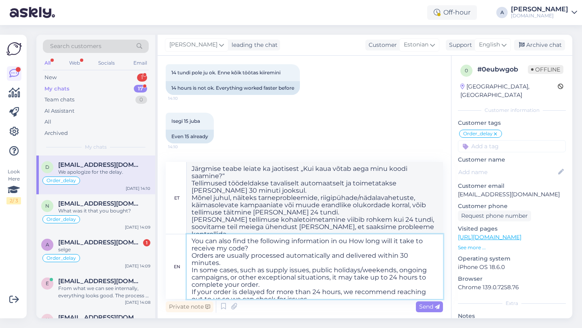
click at [348, 242] on textarea "You can also find the following information in ou How long will it take to rece…" at bounding box center [315, 266] width 256 height 65
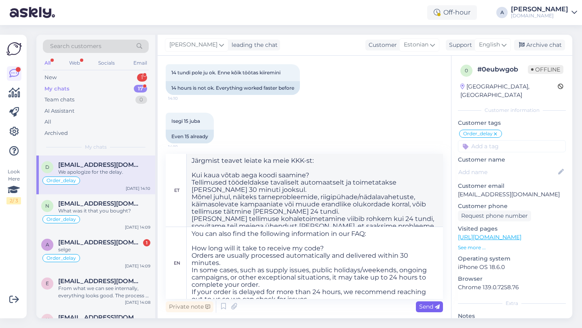
click at [432, 307] on span "Send" at bounding box center [429, 306] width 21 height 7
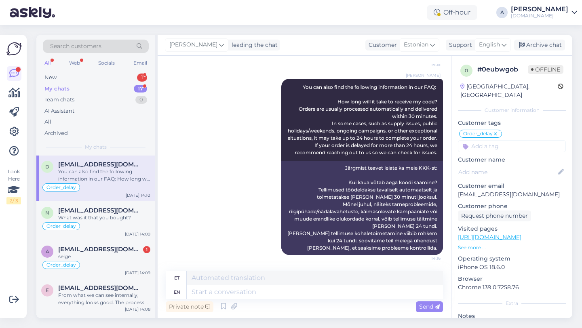
scroll to position [0, 0]
click at [105, 250] on span "anreuleksin@gmail.com" at bounding box center [100, 249] width 84 height 7
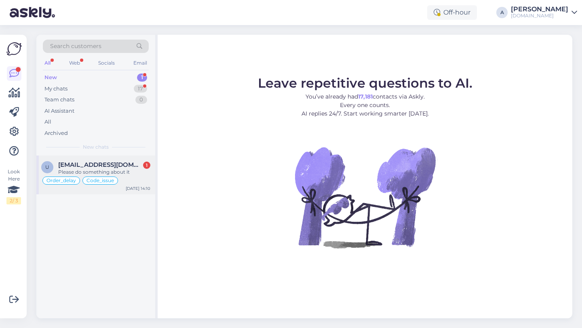
click at [125, 166] on span "[EMAIL_ADDRESS][DOMAIN_NAME]" at bounding box center [100, 164] width 84 height 7
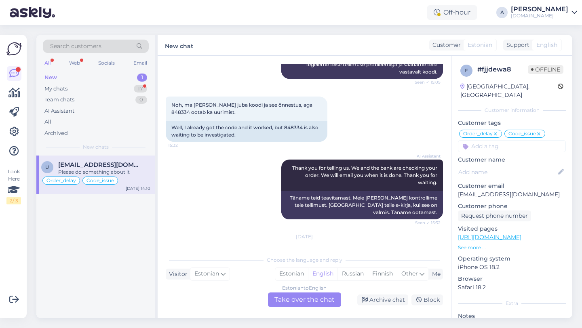
scroll to position [5266, 0]
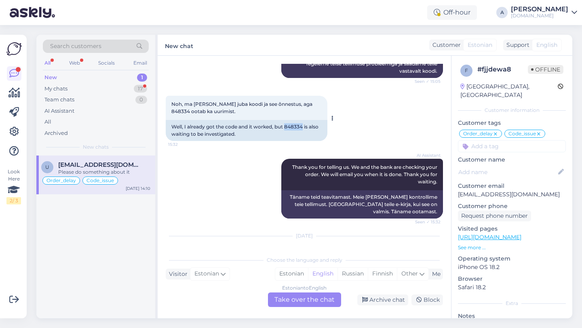
drag, startPoint x: 304, startPoint y: 170, endPoint x: 286, endPoint y: 169, distance: 18.2
click at [286, 141] on div "Well, I already got the code and it worked, but 848334 is also waiting to be in…" at bounding box center [247, 130] width 162 height 21
copy div "848334"
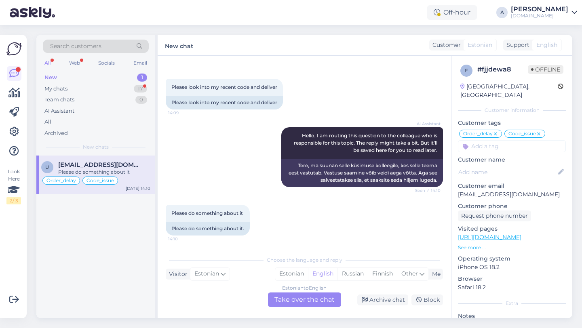
click at [295, 297] on div "Estonian to English Take over the chat" at bounding box center [304, 300] width 73 height 15
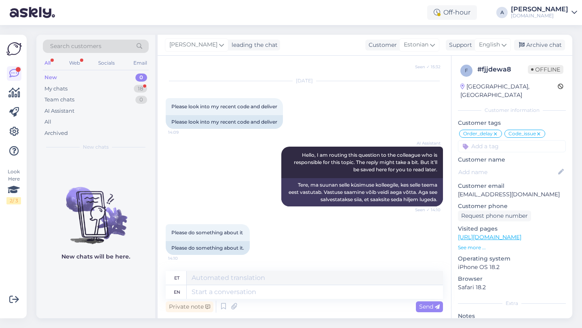
scroll to position [5465, 0]
click at [261, 285] on textarea at bounding box center [315, 292] width 256 height 14
type textarea "hEY TH"
type textarea "hei"
type textarea "h"
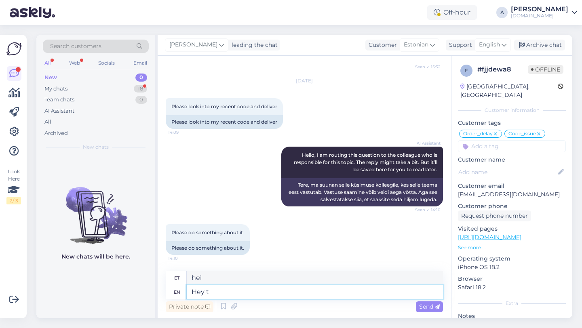
type textarea "Hey th"
type textarea "Hei"
type textarea "Hey there!"
type textarea "Tere!"
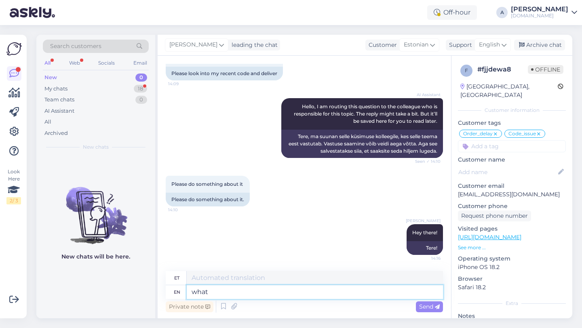
type textarea "what"
type textarea "mida"
type textarea "w"
type textarea "W"
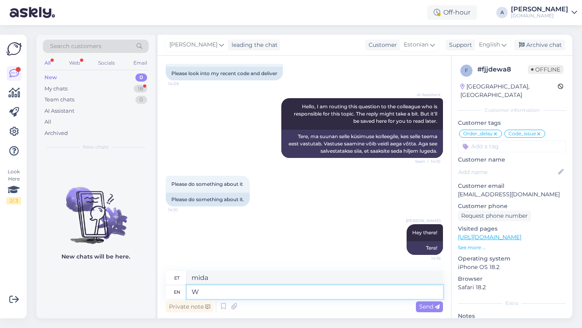
type textarea "Lääne"
type textarea "WHAT"
type textarea "MIDA"
type textarea "What"
type textarea "Mis"
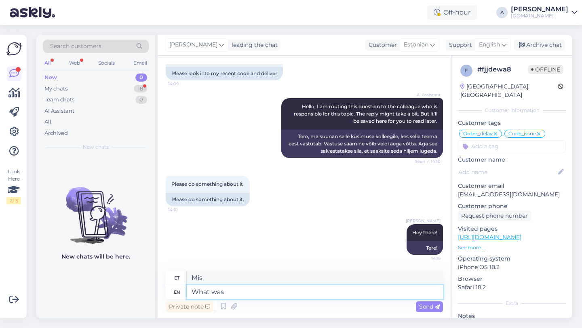
type textarea "What was"
type textarea "Mis oli"
type textarea "What was it th"
type textarea "Mis see oli"
type textarea "What was it that you b"
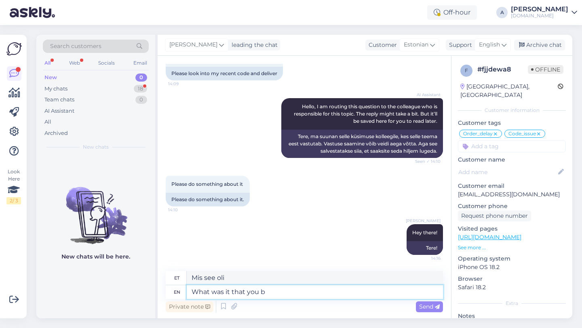
type textarea "Mis see oli, et sa"
type textarea "What was it that you bought?"
type textarea "Mis see oli, mille sa ostsid?"
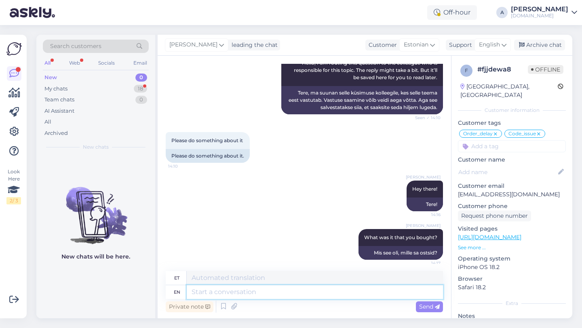
scroll to position [5562, 0]
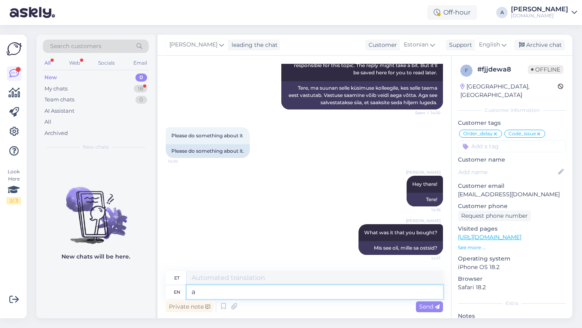
type textarea "al"
type textarea "a"
type textarea "P"
type textarea "A"
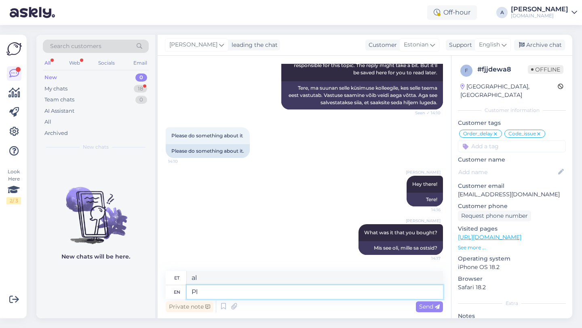
type textarea "P"
type textarea "a"
type textarea "AL"
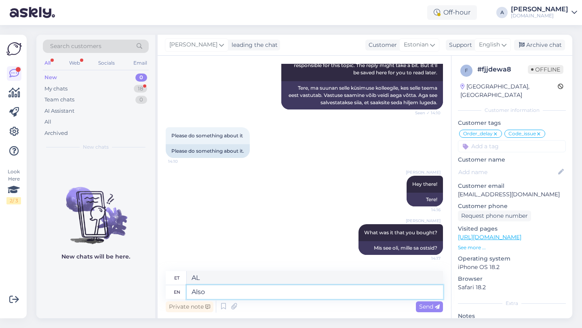
type textarea "Also"
type textarea "Samuti"
type textarea "Also, please"
type textarea "Samuti palun"
type textarea "Also,"
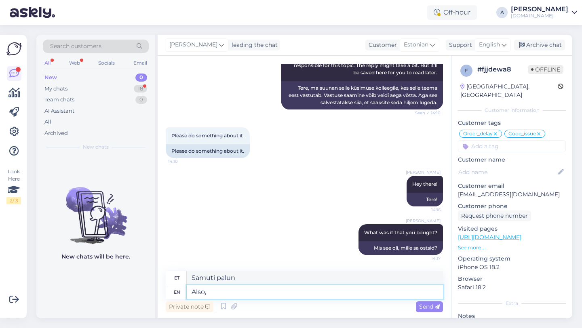
type textarea "Samuti"
type textarea "A"
type textarea "p"
type textarea "Please"
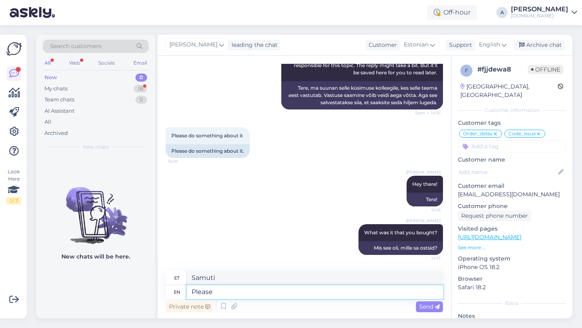
type textarea "Palun"
type textarea "Please also"
type textarea "Palun ka"
type textarea "Please also share"
type textarea "Palun jaga ka"
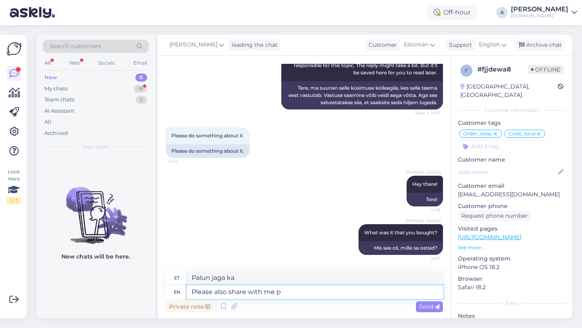
type textarea "Please also share with me pr"
type textarea "Palun jaga ka minuga"
type textarea "Please also share with me proof"
type textarea "Palun jaga minuga ka tõestust"
type textarea "Please also share with me proof of payment i"
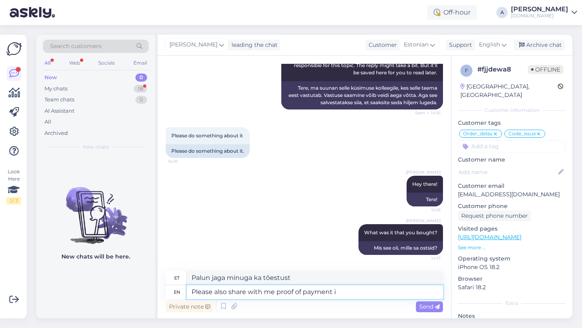
type textarea "Palun jaga minuga ka maksetõendit"
type textarea "Please also share with me proof of payment in P"
type textarea "Palun jagage minuga ka maksetõendit"
type textarea "Please also share with me proof of payment in PDF"
type textarea "Palun jaga minuga ka maksetõendit PDF-vormingus"
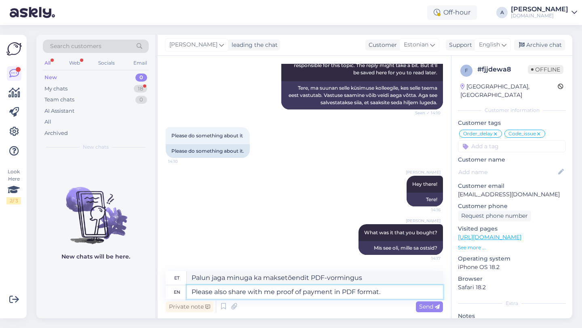
type textarea "Please also share with me proof of payment in PDF format."
type textarea "Palun jaga minuga ka maksetõendit PDF-formaadis."
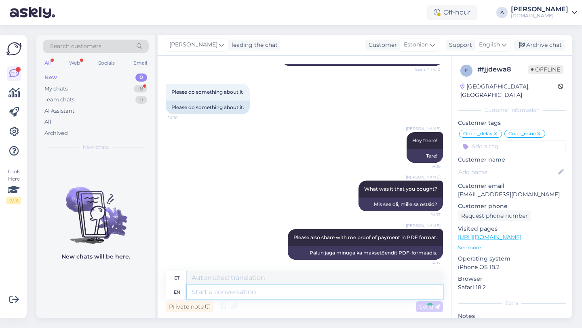
scroll to position [5610, 0]
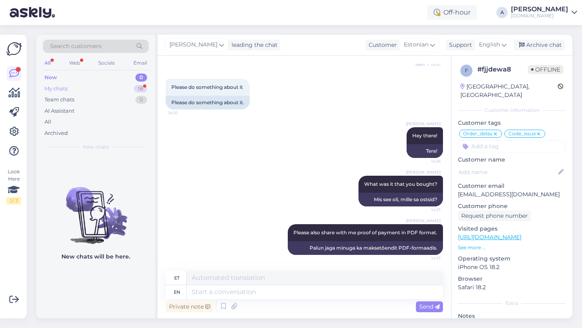
click at [137, 90] on div "18" at bounding box center [140, 89] width 13 height 8
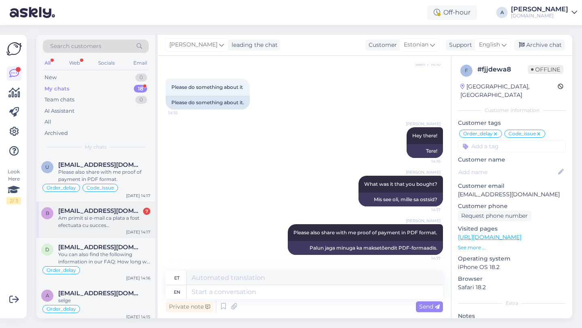
click at [123, 221] on div "Am primit si e-mail ca plata a fost efectuata cu succes…" at bounding box center [104, 222] width 92 height 15
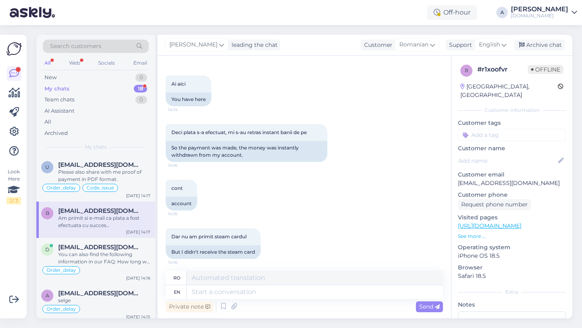
scroll to position [2513, 0]
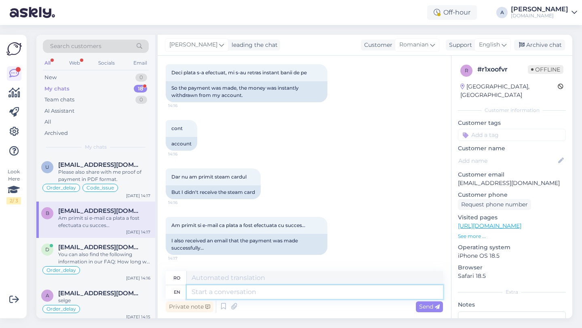
click at [286, 295] on textarea at bounding box center [315, 292] width 256 height 14
type textarea "t"
type textarea "Tha"
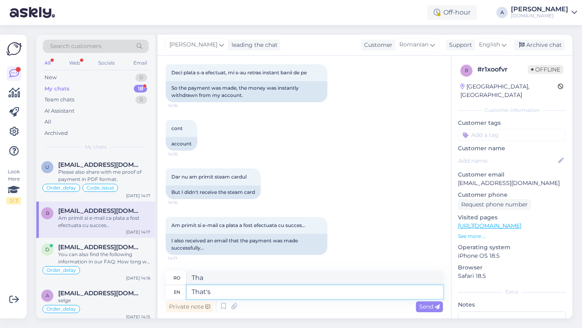
type textarea "That's"
type textarea "Asta e"
type textarea "That's an"
type textarea "Asta e o"
type textarea "That's an image."
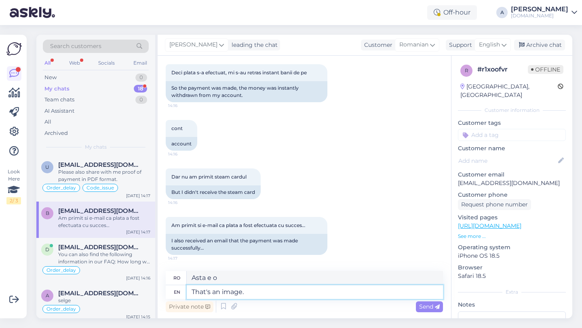
type textarea "Aceea este o imagine."
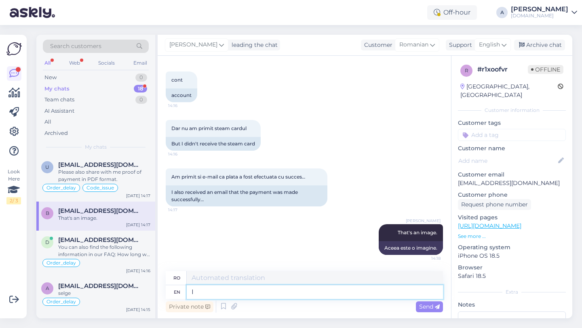
type textarea "I"
type textarea "Eu"
type textarea "I need y"
type textarea "Am nevoie"
type textarea "I need you"
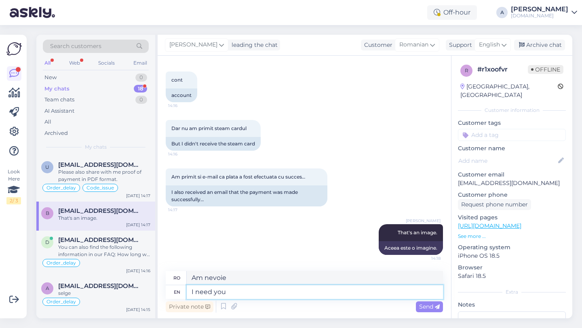
type textarea "Am nevoie de tine"
type textarea "I need you to send"
type textarea "Trebuie să trimiți"
type textarea "I need you t"
type textarea "Am nevoie de tine"
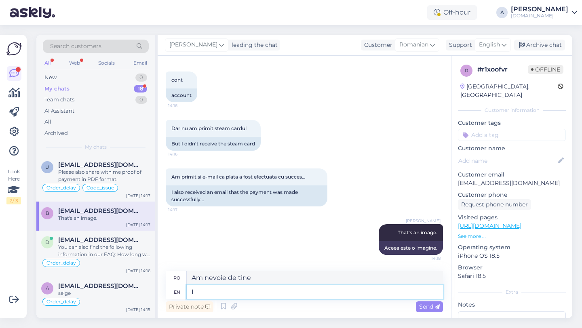
type textarea "I"
type textarea "Am nevoie"
type textarea "We"
type textarea "Noi"
type textarea "We nned"
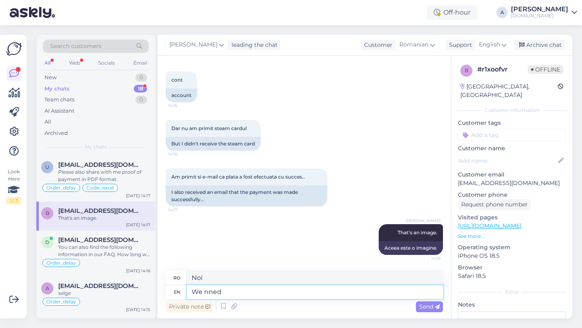
type textarea "Am născut"
type textarea "We need"
type textarea "Avem nevoie"
type textarea "We need the"
type textarea "Avem nevoie de"
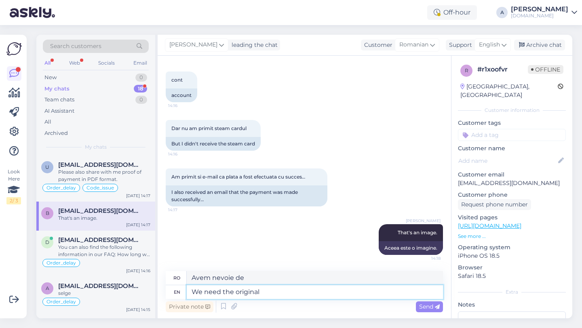
type textarea "We need the original"
type textarea "Avem nevoie de original"
type textarea "We need the original file."
type textarea "Avem nevoie de fișierul original."
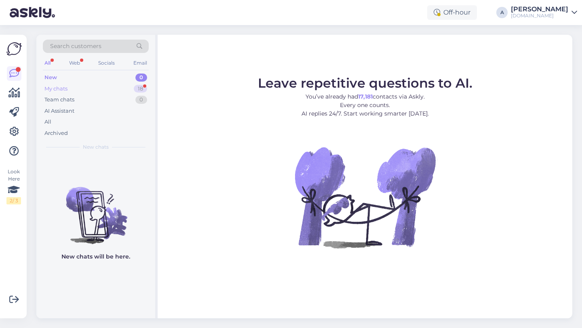
click at [131, 87] on div "My chats 18" at bounding box center [96, 88] width 106 height 11
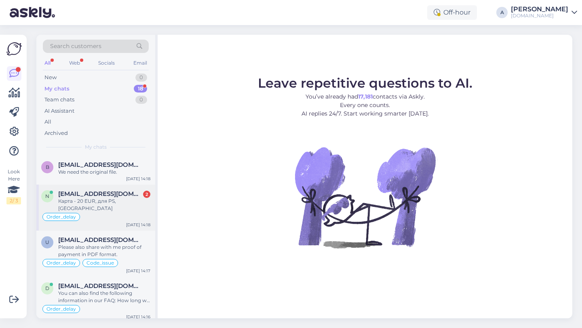
click at [103, 198] on div "Карта - 20 EUR, для PS, [GEOGRAPHIC_DATA]" at bounding box center [104, 205] width 92 height 15
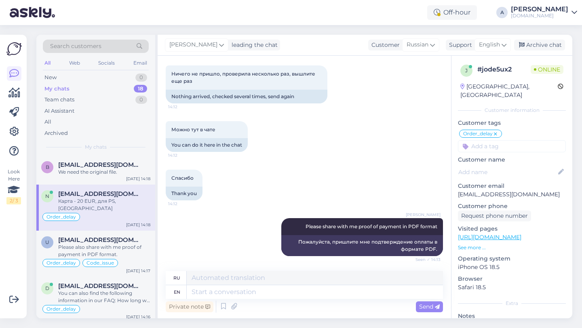
scroll to position [1323, 0]
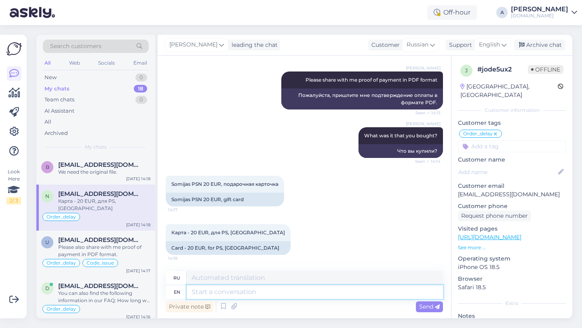
click at [247, 293] on textarea at bounding box center [315, 292] width 256 height 14
type textarea "Great,"
type textarea "Большой,"
type textarea "Great"
type textarea "Большой"
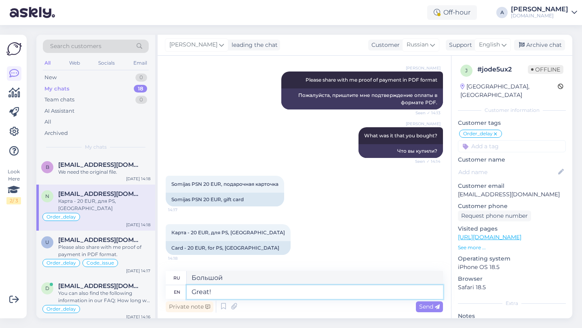
type textarea "Great!"
type textarea "Большой!"
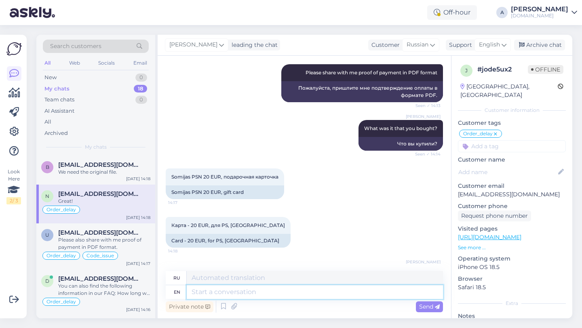
scroll to position [1371, 0]
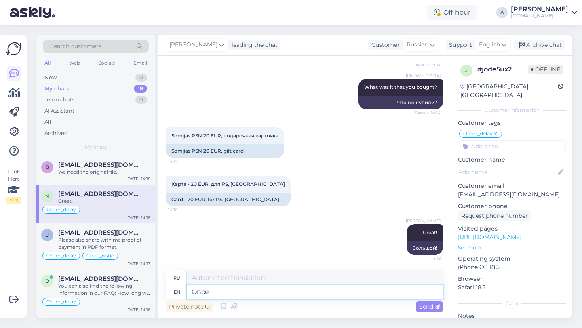
type textarea "Once"
type textarea "Один раз"
type textarea "Once you"
type textarea "Как только вы"
type textarea "Once you share wi"
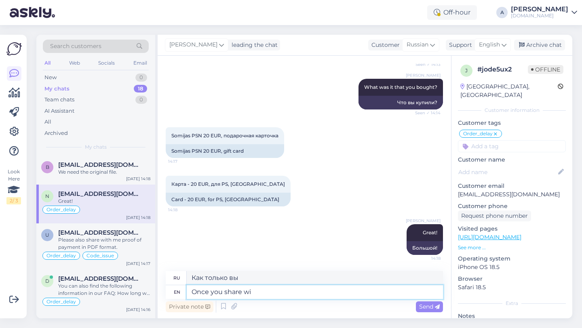
type textarea "Как только вы поделитесь"
type textarea "Once you share with me"
type textarea "Как только вы поделитесь с"
type textarea "Once you share with me t"
type textarea "Как только ты поделишься со мной"
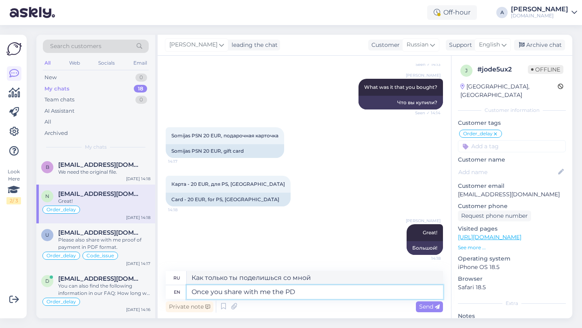
type textarea "Once you share with me the PDF"
type textarea "Как только вы поделитесь со мной"
type textarea "Once you share with me the PDF"
type textarea "Как только вы поделитесь со мной PDF-файлом"
type textarea "Once you share with me the PDF file I'll"
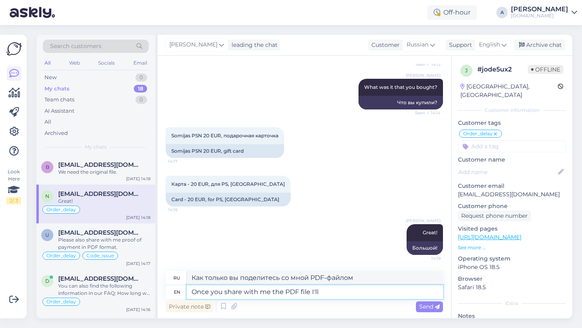
type textarea "Как только вы поделитесь со мной PDF-файлом, я"
type textarea "Once you share with me the PDF file I'll be able to"
type textarea "Как только вы поделитесь со мной PDF-файлом, я смогу"
type textarea "Once you share with me the PDF file I'll be able to send the"
type textarea "Как только вы поделитесь со мной PDF-файлом, я смогу отправить"
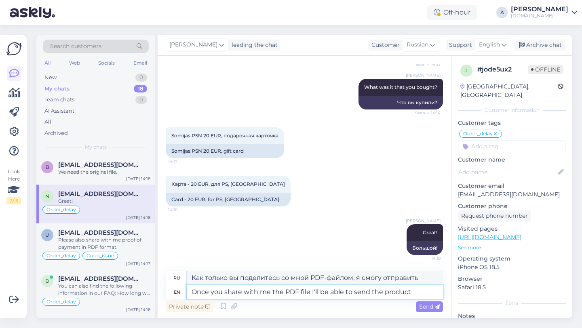
type textarea "Once you share with me the PDF file I'll be able to send the product o"
type textarea "Как только вы поделитесь со мной PDF-файлом, я смогу отправить вам продукт."
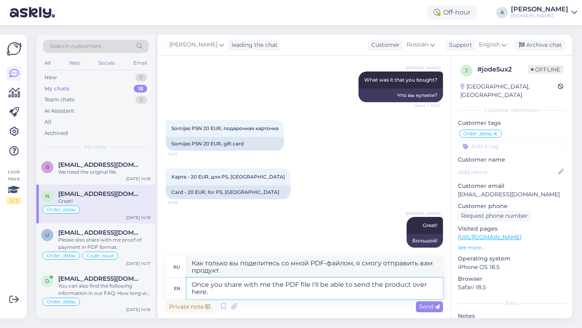
type textarea "Once you share with me the PDF file I'll be able to send the product over here."
type textarea "Как только вы предоставите мне PDF-файл, я смогу отправить вам продукт сюда."
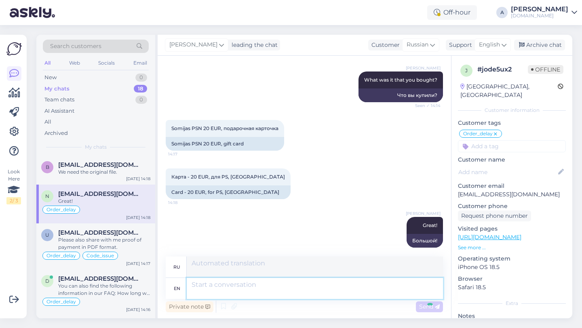
scroll to position [1434, 0]
